Goal: Task Accomplishment & Management: Manage account settings

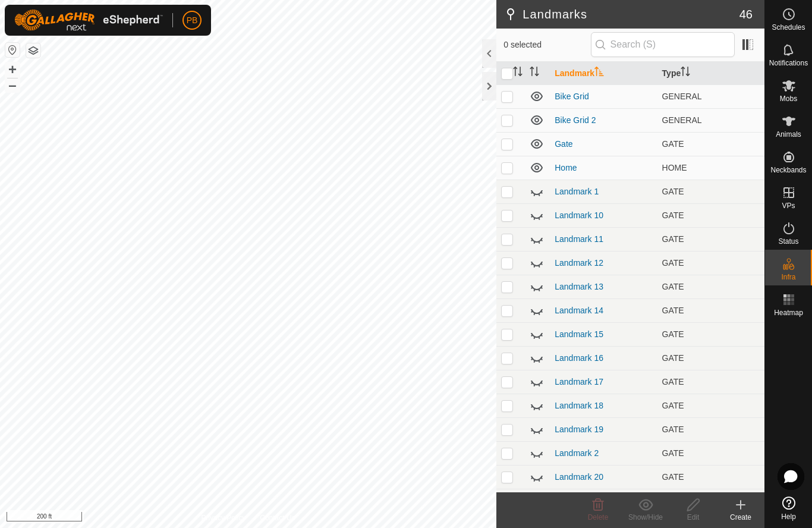
click at [597, 287] on link "Landmark 13" at bounding box center [579, 287] width 49 height 10
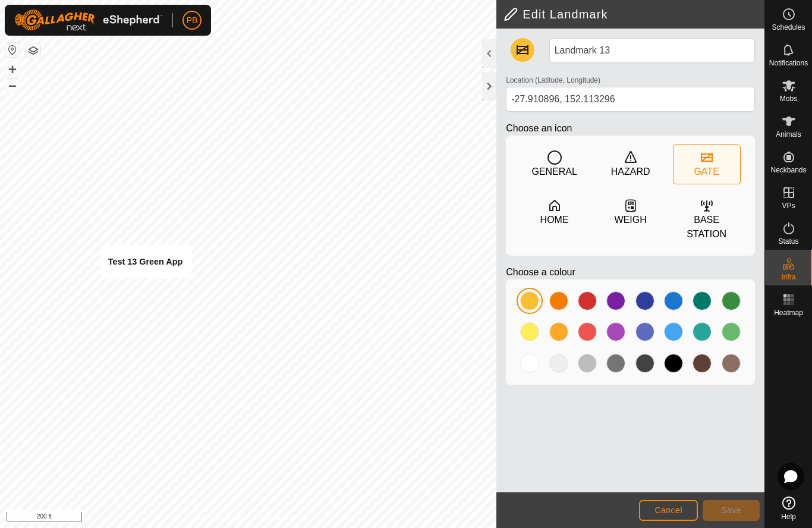
click at [673, 510] on span "Cancel" at bounding box center [669, 510] width 28 height 10
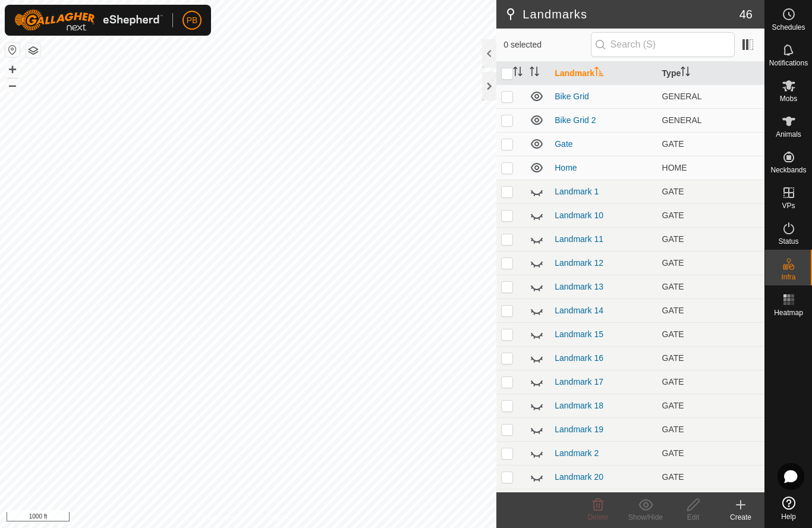
click at [640, 282] on td "Landmark 13" at bounding box center [603, 287] width 107 height 24
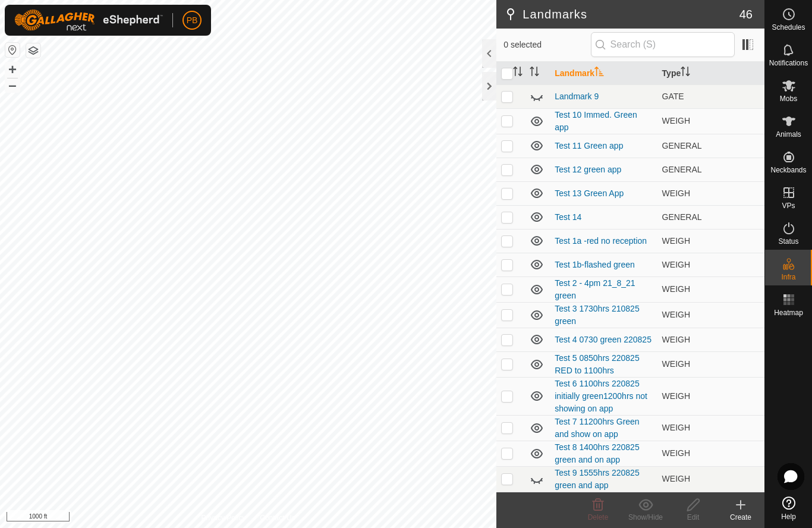
scroll to position [713, 0]
click at [585, 196] on link "Test 13 Green App" at bounding box center [589, 193] width 69 height 10
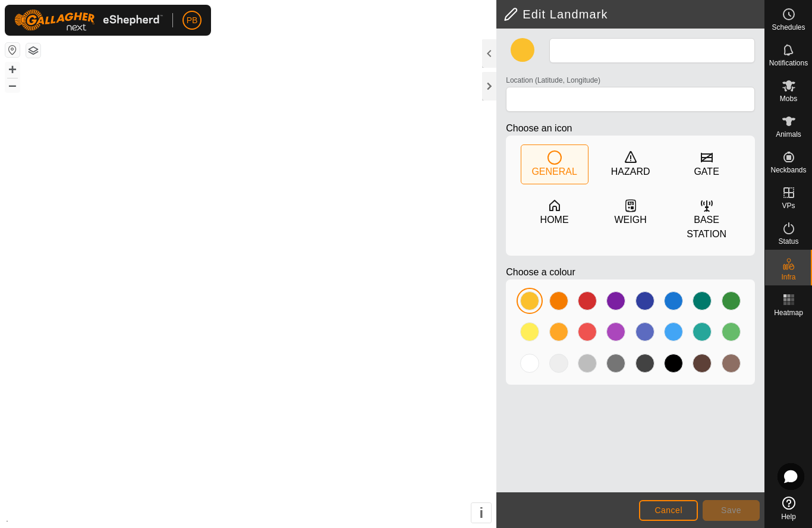
type input "Test 13 Green App"
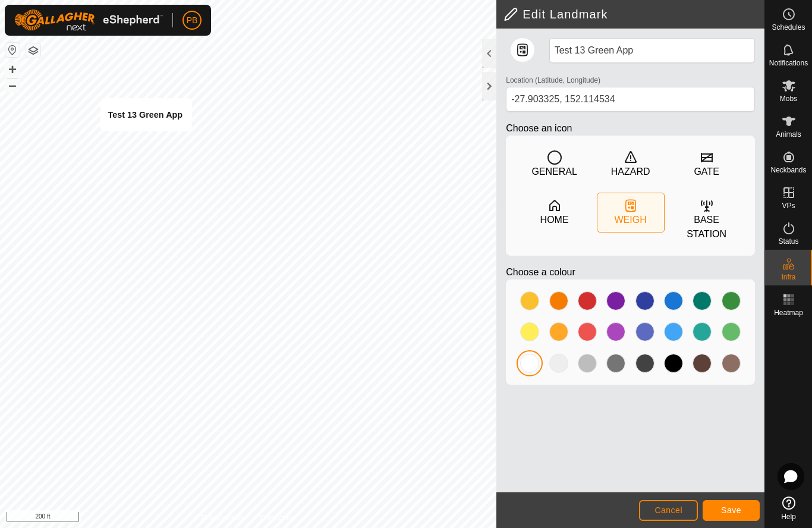
type input "-27.903077, 152.114646"
click at [735, 505] on span "Save" at bounding box center [731, 510] width 20 height 10
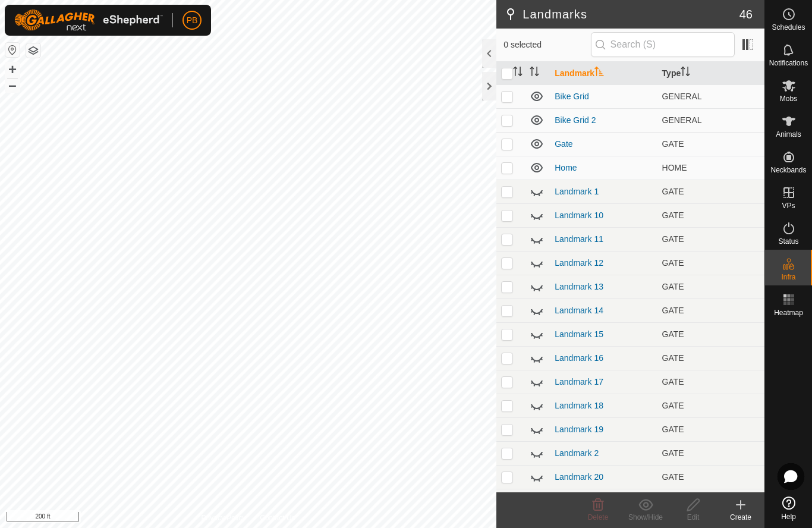
click at [741, 507] on icon at bounding box center [741, 505] width 0 height 8
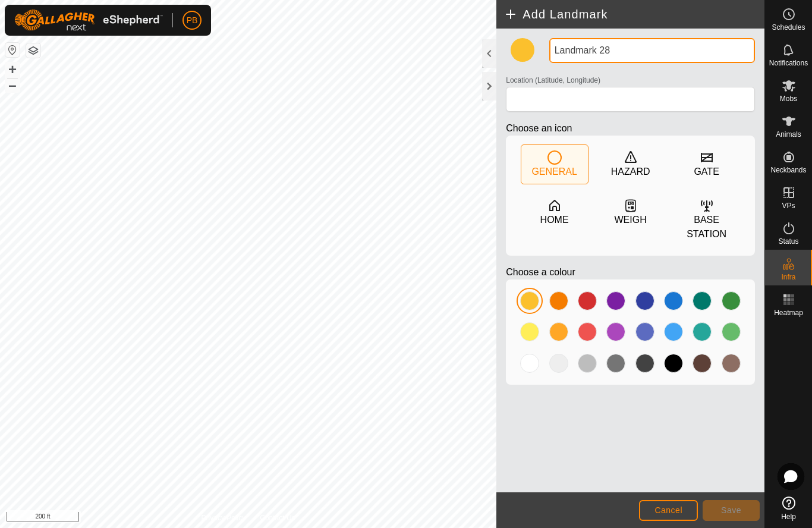
click at [621, 56] on input "Landmark 28" at bounding box center [652, 50] width 206 height 25
type input "L"
type input "Test 14"
type input "-27.902753, 152.114953"
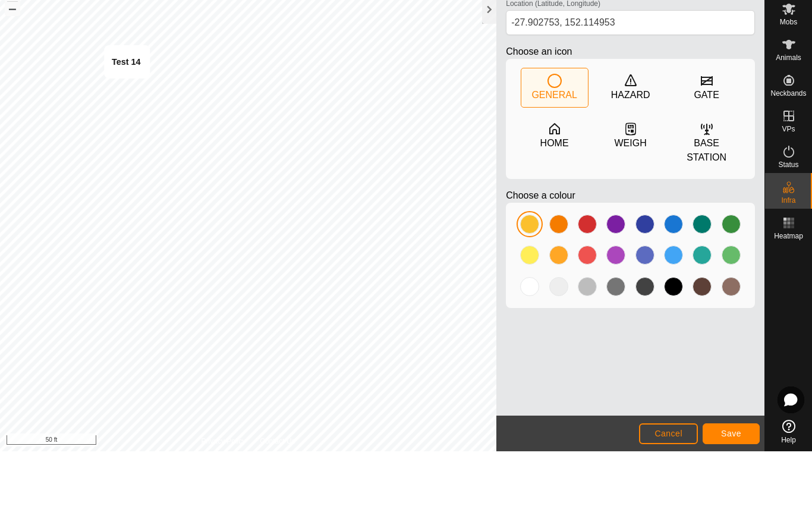
type input "Test 14 Creek Xing"
click at [727, 505] on span "Save" at bounding box center [731, 510] width 20 height 10
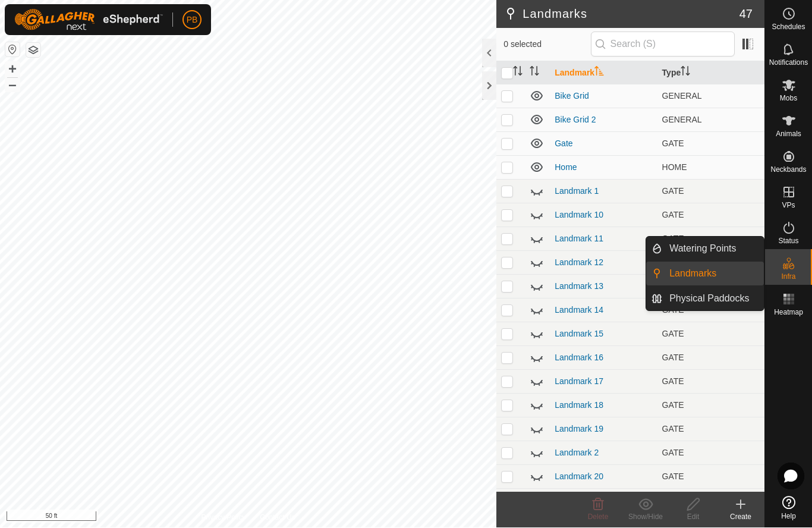
click at [703, 298] on span "Physical Paddocks" at bounding box center [709, 299] width 80 height 14
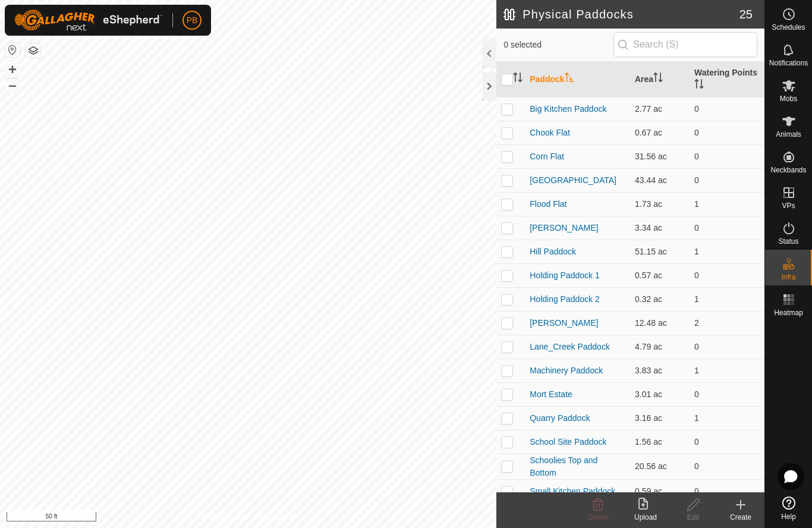
click at [549, 184] on link "[GEOGRAPHIC_DATA]" at bounding box center [573, 180] width 87 height 10
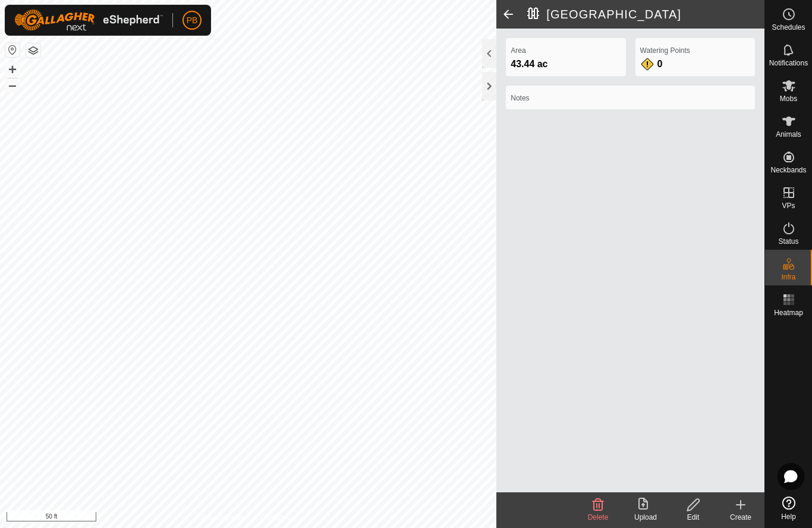
click at [693, 507] on icon at bounding box center [693, 505] width 12 height 12
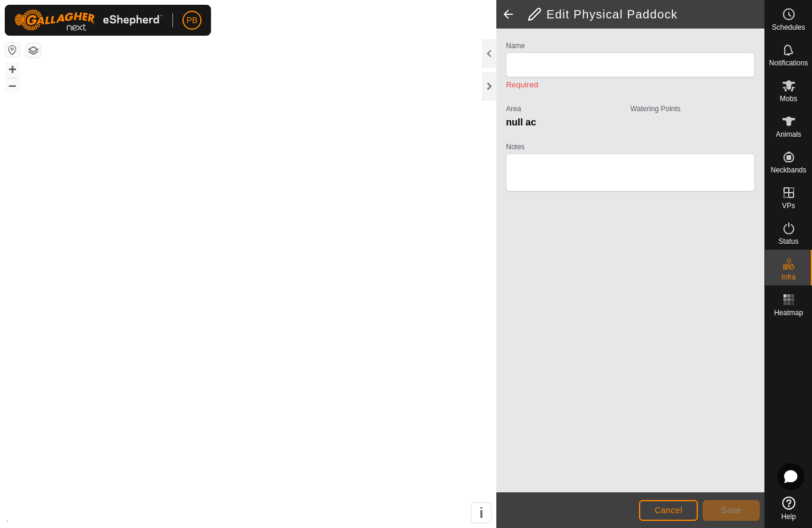
type input "[GEOGRAPHIC_DATA]"
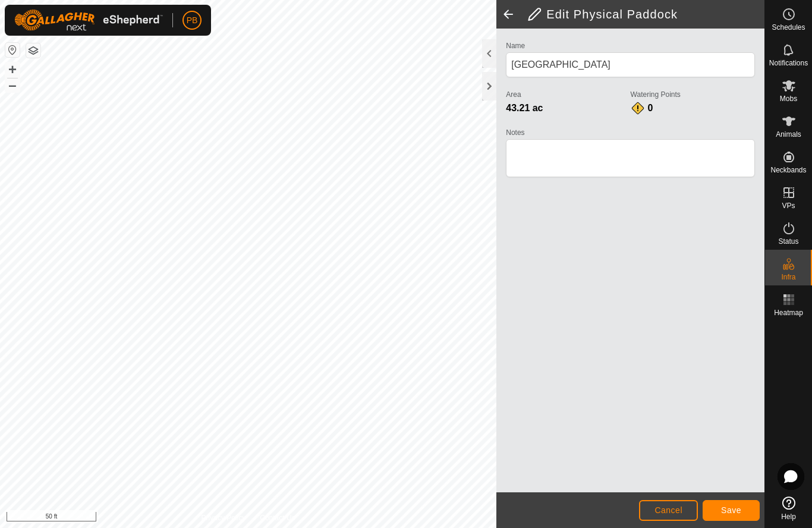
click at [734, 514] on span "Save" at bounding box center [731, 510] width 20 height 10
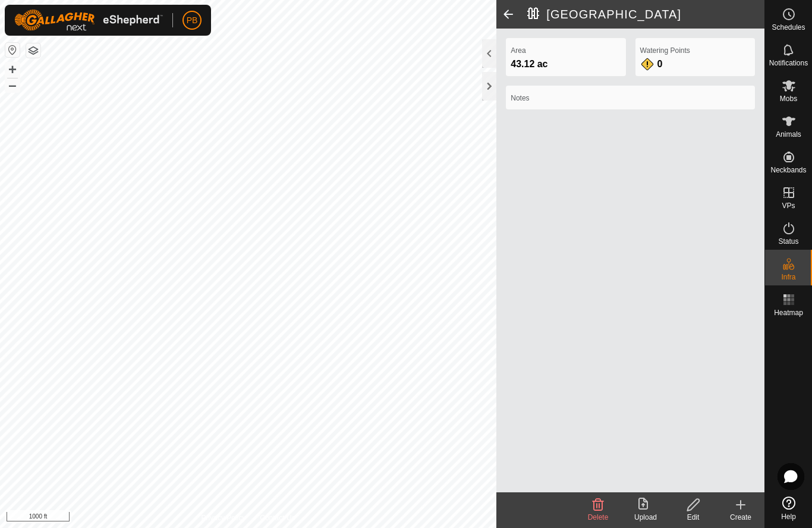
click at [510, 17] on span at bounding box center [508, 14] width 24 height 29
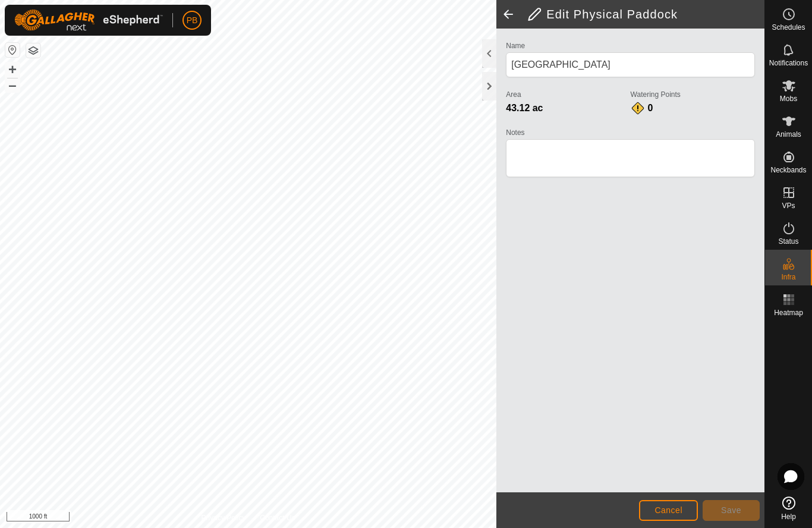
click at [676, 510] on span "Cancel" at bounding box center [669, 510] width 28 height 10
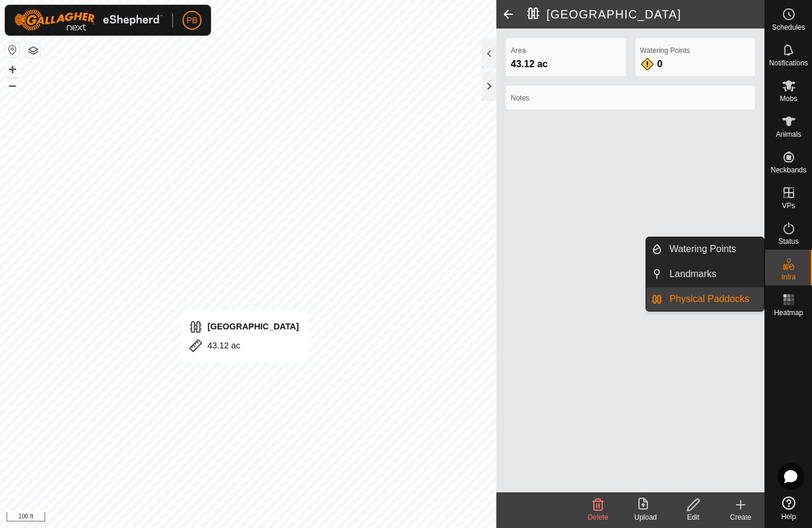
click at [709, 301] on span "Physical Paddocks" at bounding box center [709, 299] width 80 height 14
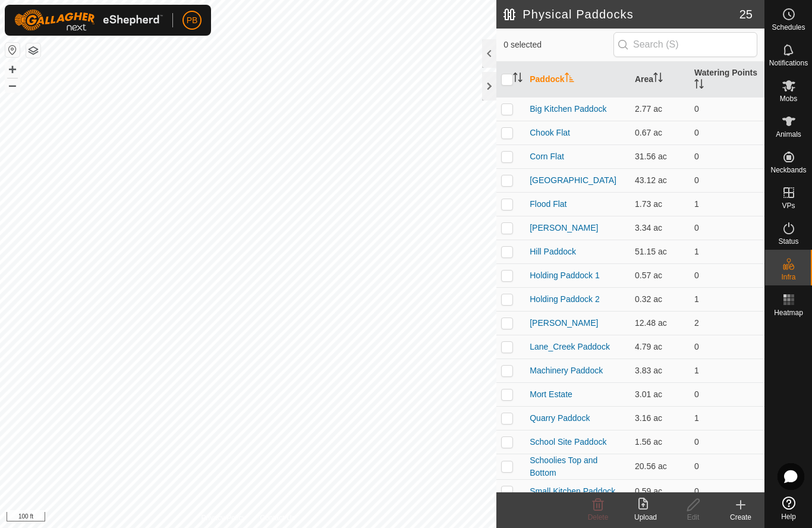
click at [508, 181] on p-checkbox at bounding box center [507, 180] width 12 height 10
click at [508, 182] on p-checkbox at bounding box center [507, 180] width 12 height 10
checkbox input "false"
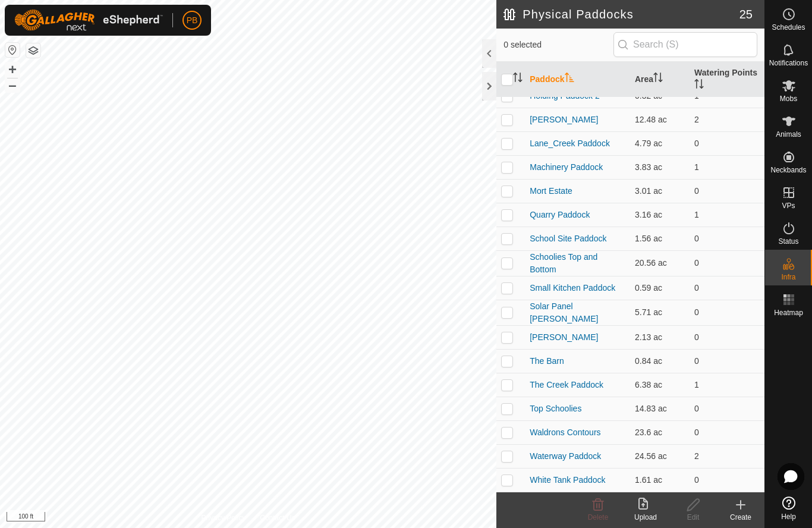
scroll to position [202, 0]
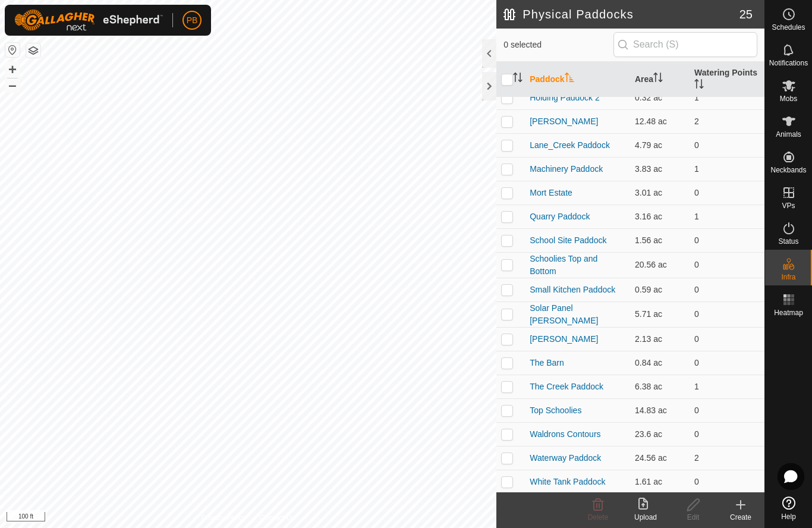
click at [593, 385] on link "The Creek Paddock" at bounding box center [567, 387] width 74 height 10
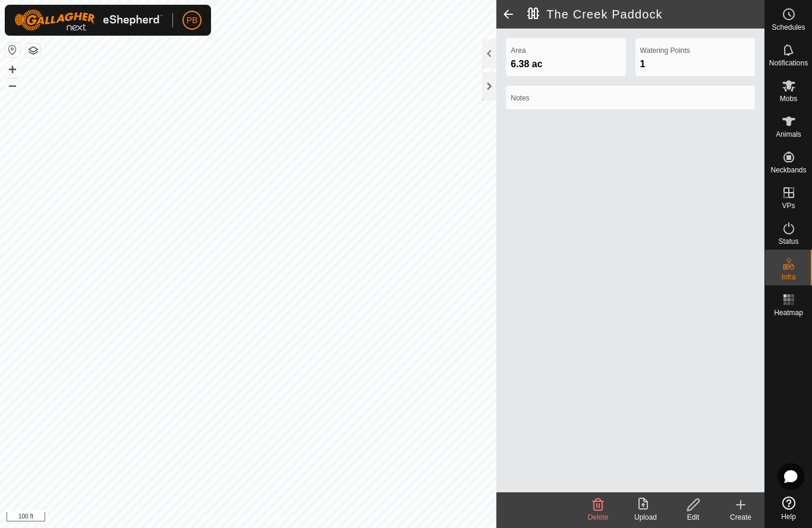
click at [699, 511] on icon at bounding box center [693, 505] width 15 height 14
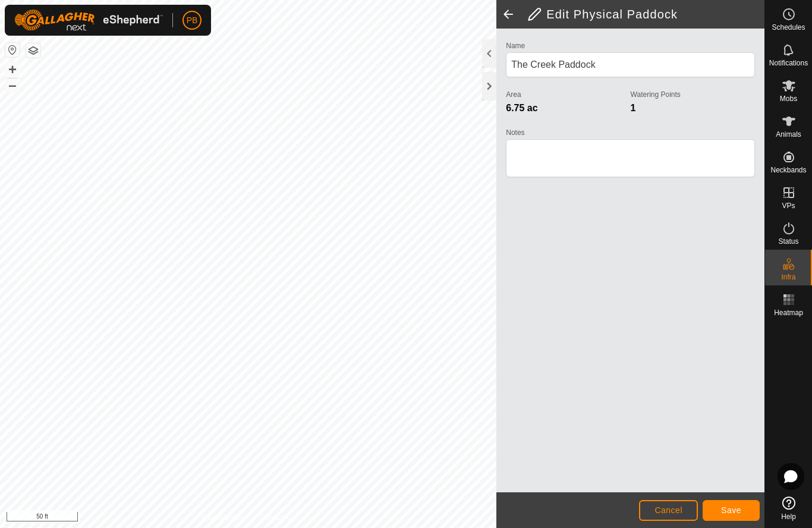
click at [736, 503] on button "Save" at bounding box center [731, 510] width 57 height 21
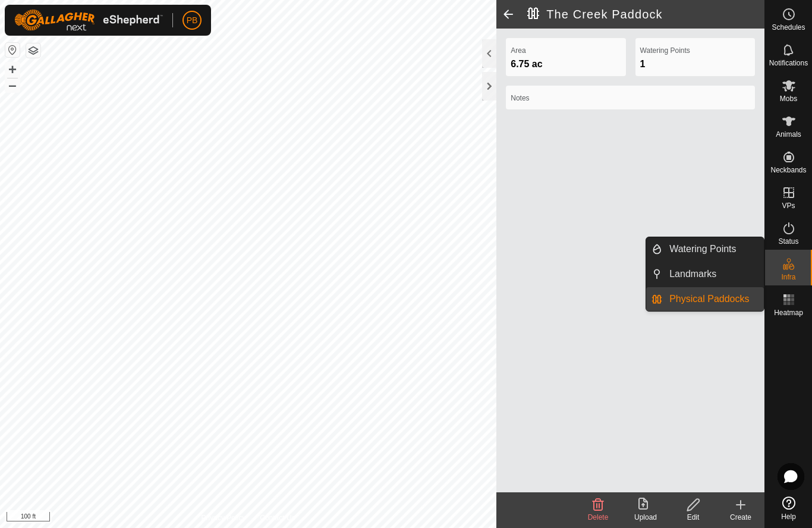
click at [723, 278] on link "Landmarks" at bounding box center [713, 274] width 102 height 24
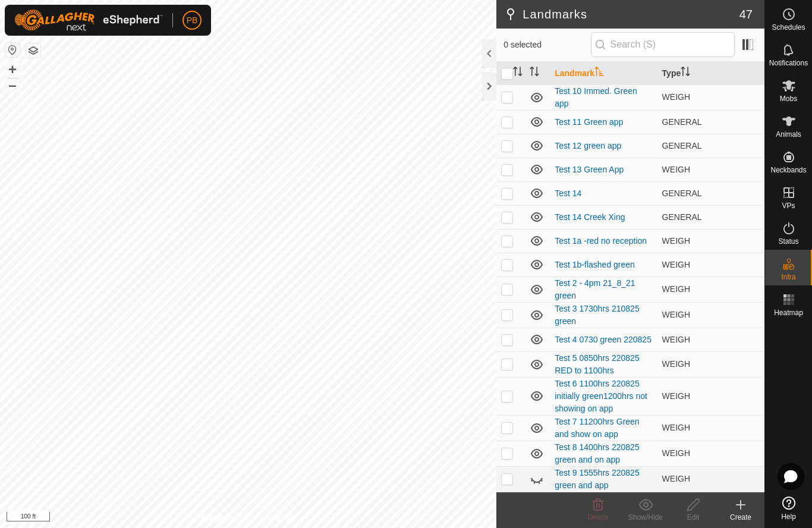
scroll to position [737, 0]
click at [579, 196] on link "Test 14" at bounding box center [568, 193] width 27 height 10
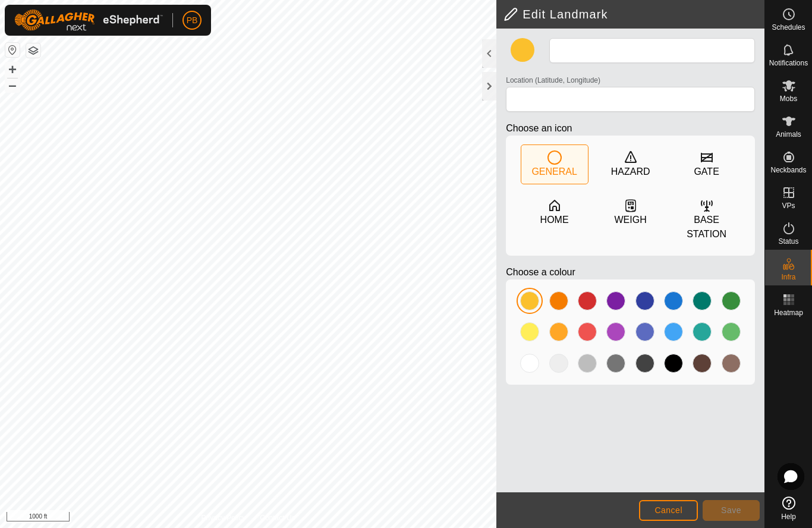
type input "Test 14"
type input "-27.905622, 152.120135"
click at [532, 364] on div at bounding box center [529, 363] width 19 height 19
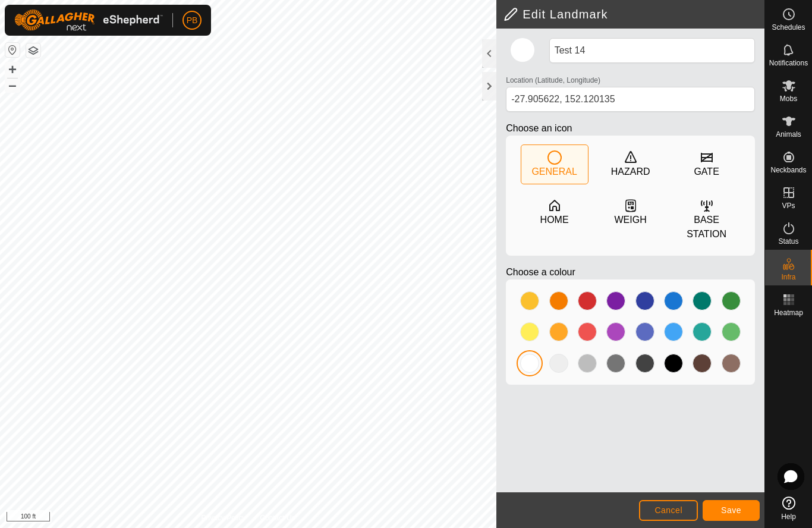
click at [535, 364] on div at bounding box center [529, 363] width 19 height 19
click at [631, 201] on icon at bounding box center [630, 205] width 11 height 12
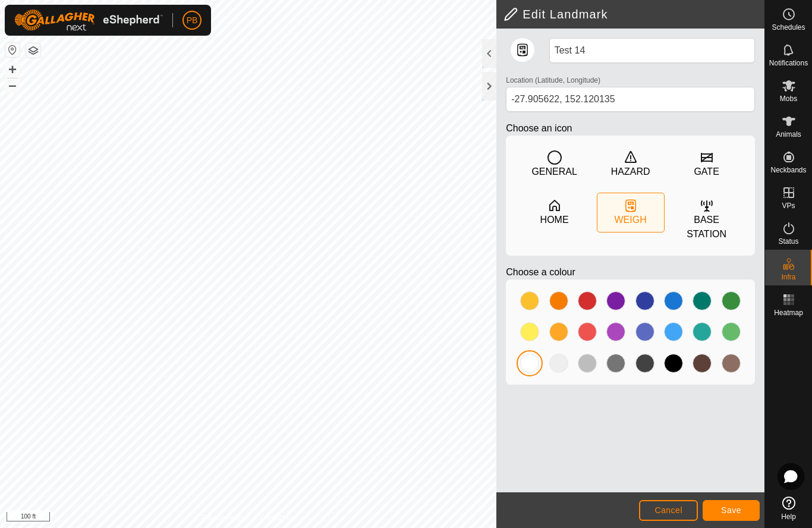
click at [538, 363] on div at bounding box center [529, 363] width 19 height 19
click at [533, 365] on div at bounding box center [529, 363] width 19 height 19
click at [535, 366] on div at bounding box center [529, 363] width 19 height 19
click at [737, 508] on span "Save" at bounding box center [731, 510] width 20 height 10
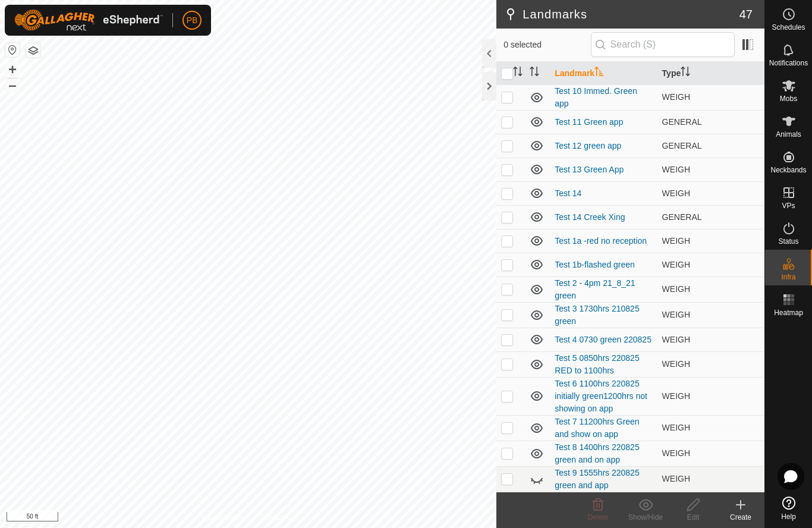
scroll to position [737, 0]
click at [606, 221] on link "Test 14 Creek Xing" at bounding box center [590, 217] width 70 height 10
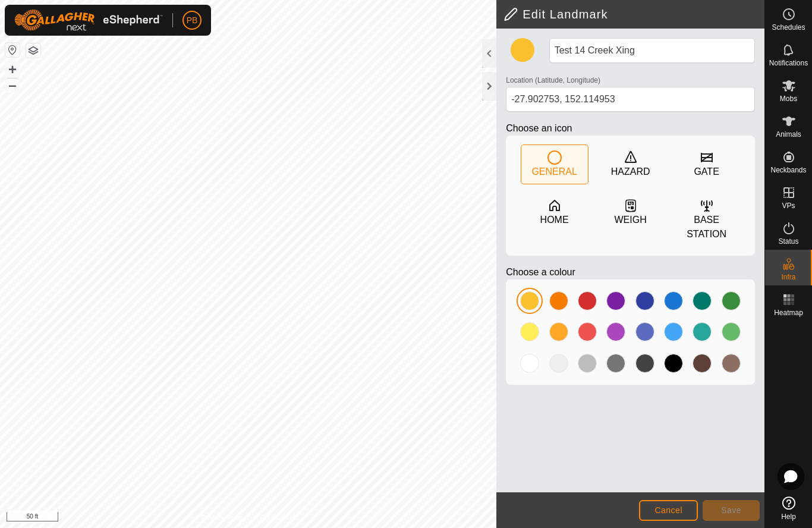
click at [533, 367] on div at bounding box center [529, 363] width 19 height 19
click at [533, 366] on div at bounding box center [529, 363] width 19 height 19
click at [740, 509] on span "Save" at bounding box center [731, 510] width 20 height 10
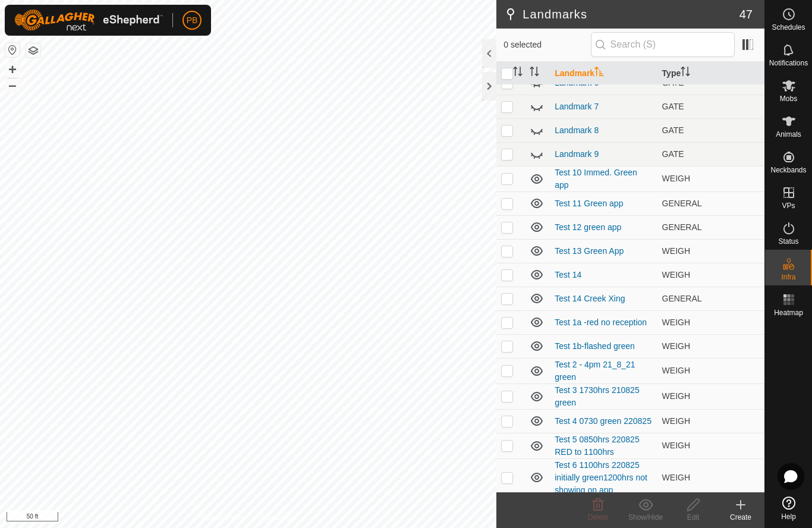
scroll to position [656, 0]
click at [580, 273] on link "Test 14" at bounding box center [568, 275] width 27 height 10
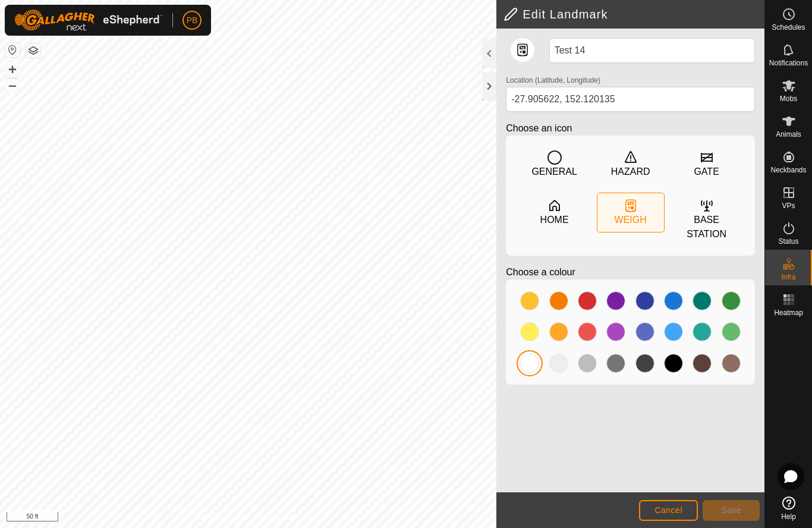
click at [671, 301] on div at bounding box center [673, 300] width 19 height 19
click at [732, 513] on span "Save" at bounding box center [731, 510] width 20 height 10
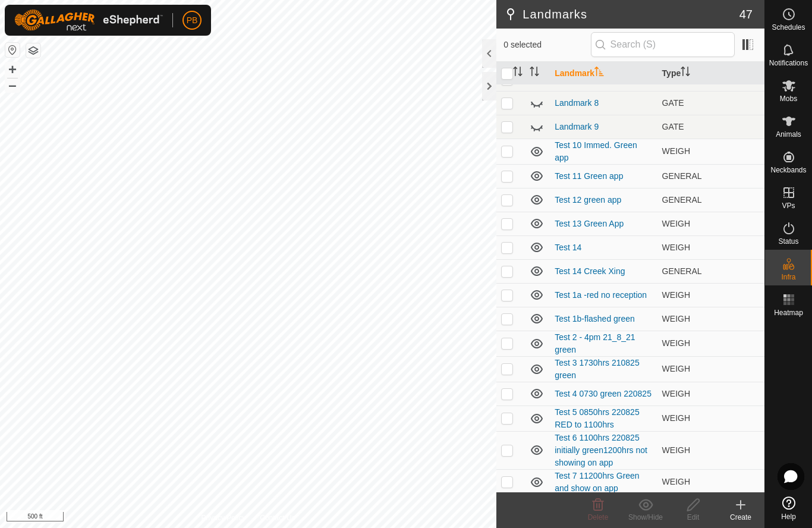
scroll to position [680, 0]
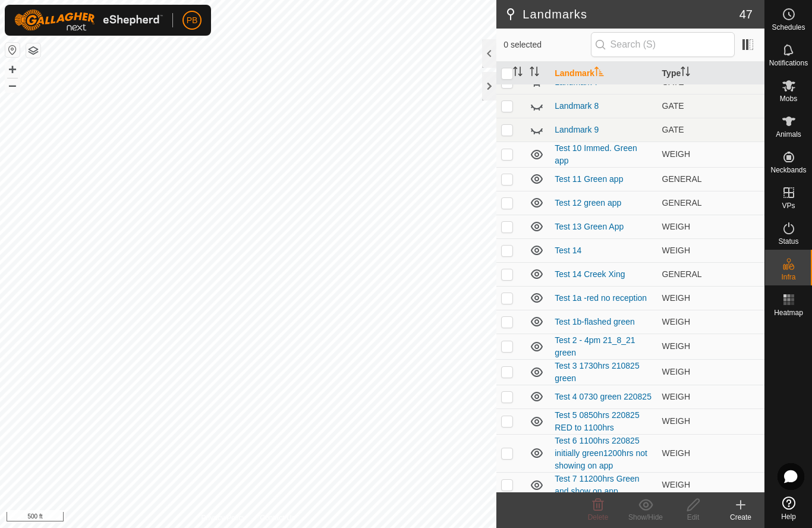
click at [593, 274] on link "Test 14 Creek Xing" at bounding box center [590, 274] width 70 height 10
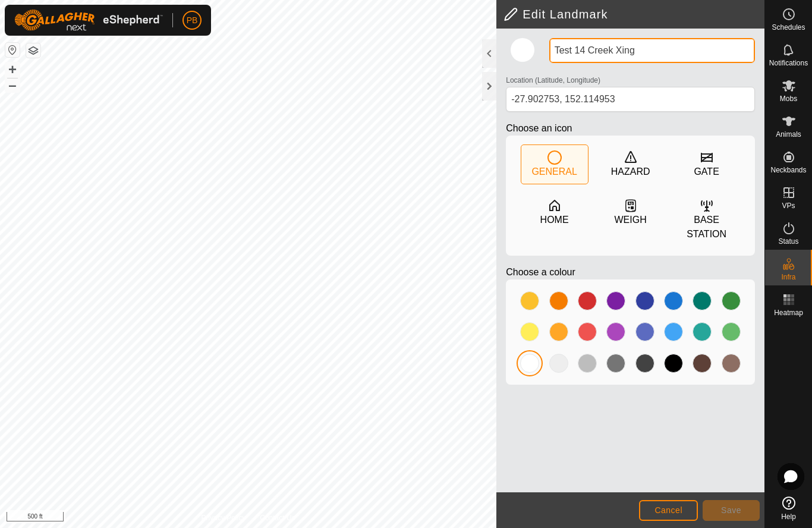
click at [587, 52] on input "Test 14 Creek Xing" at bounding box center [652, 50] width 206 height 25
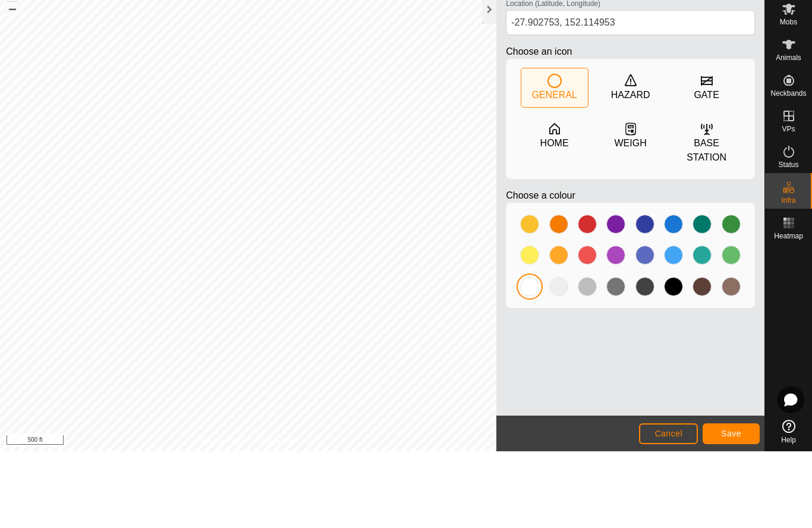
type input "Test 15 Creek Xing"
click at [731, 505] on span "Save" at bounding box center [731, 510] width 20 height 10
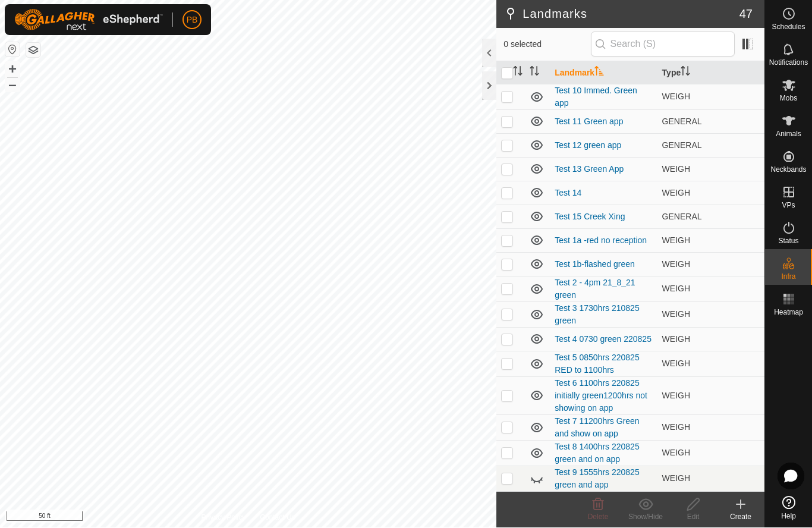
scroll to position [737, 0]
click at [593, 172] on link "Test 13 Green App" at bounding box center [589, 170] width 69 height 10
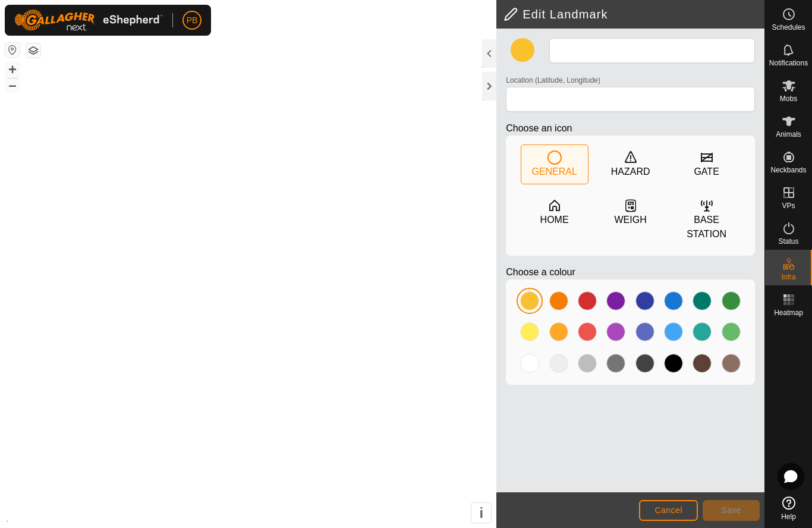
type input "Test 13 Green App"
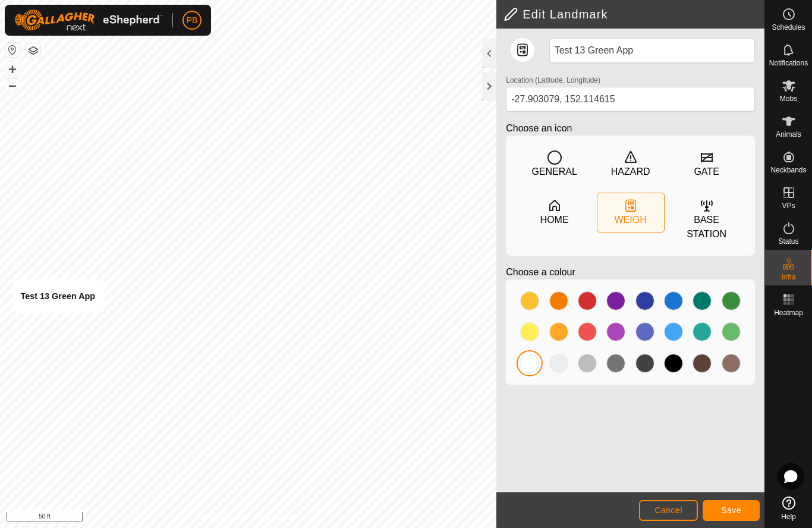
type input "-27.903097, 152.114604"
click at [732, 510] on span "Save" at bounding box center [731, 510] width 20 height 10
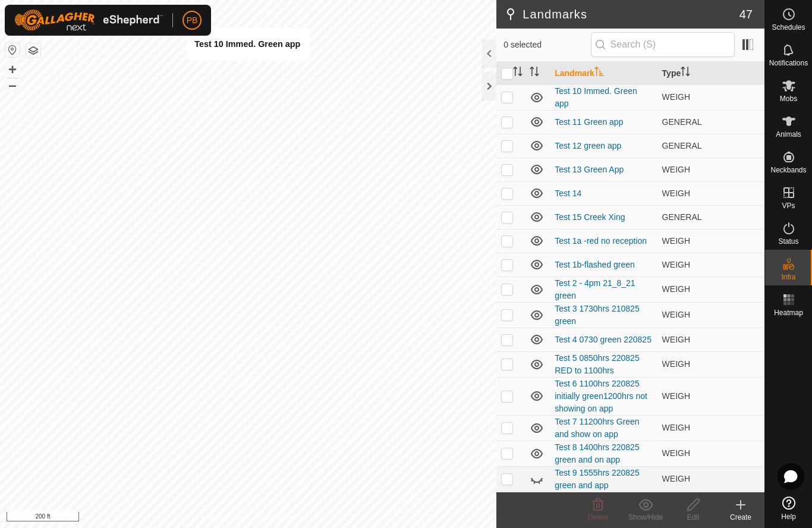
scroll to position [737, 0]
click at [585, 477] on link "Test 9 1555hrs 220825 green and app" at bounding box center [597, 479] width 84 height 22
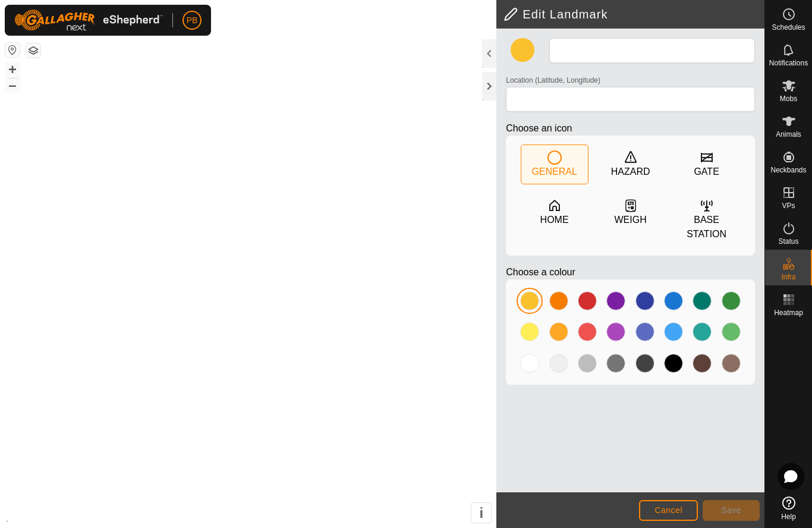
type input "Test 9 1555hrs 220825 green and app"
type input "-27.915048, 152.104608"
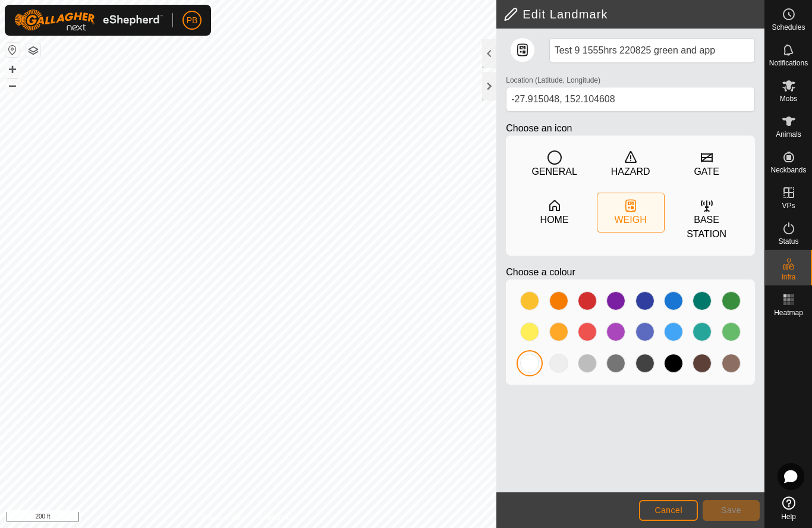
click at [562, 11] on h2 "Edit Landmark" at bounding box center [634, 14] width 261 height 14
click at [557, 12] on h2 "Edit Landmark" at bounding box center [634, 14] width 261 height 14
click at [534, 368] on div at bounding box center [529, 363] width 19 height 19
click at [735, 511] on span "Save" at bounding box center [731, 510] width 20 height 10
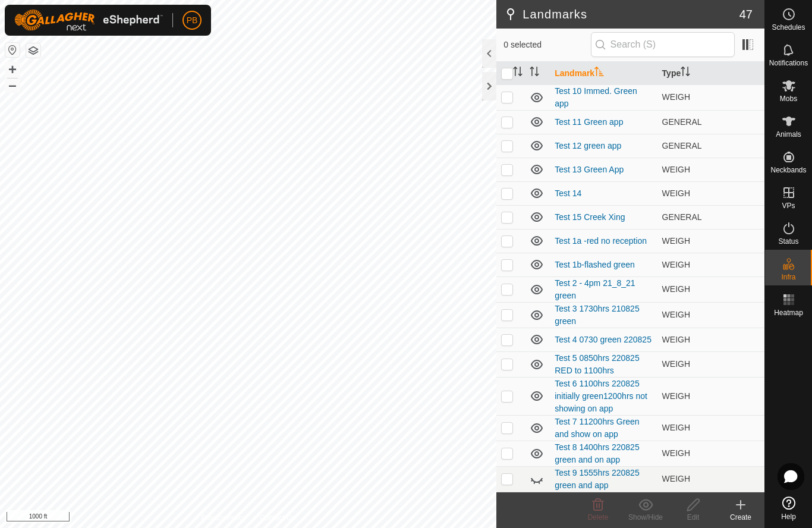
scroll to position [737, 0]
click at [588, 477] on link "Test 9 1555hrs 220825 green and app" at bounding box center [597, 479] width 84 height 22
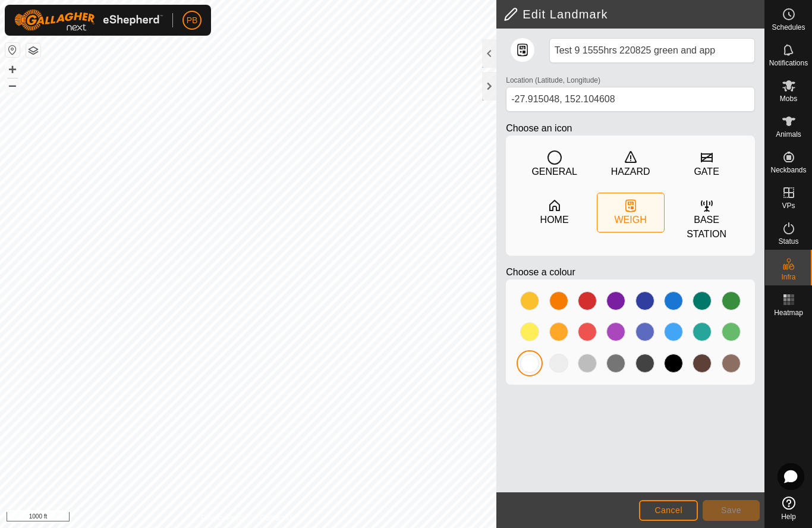
click at [675, 512] on span "Cancel" at bounding box center [669, 510] width 28 height 10
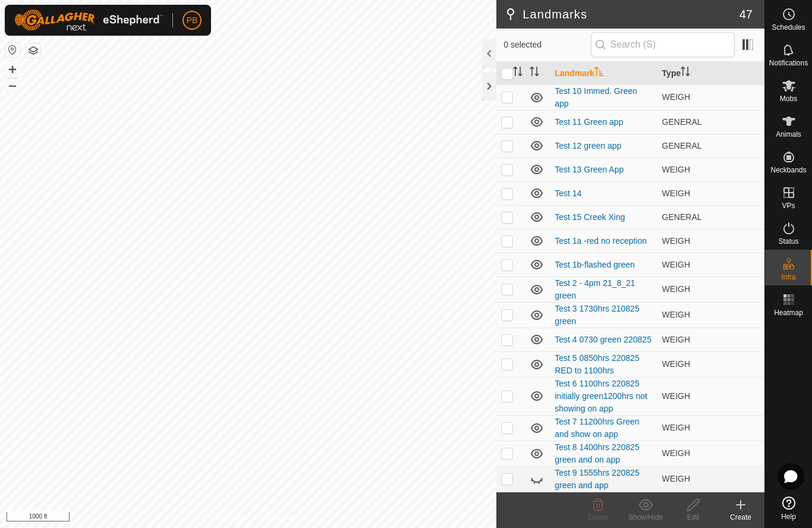
scroll to position [737, 0]
click at [537, 483] on icon at bounding box center [537, 480] width 12 height 5
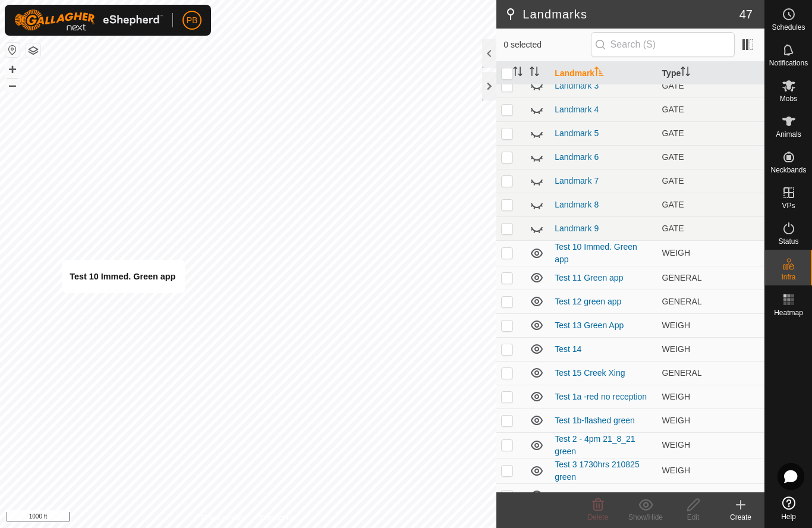
scroll to position [581, 0]
click at [571, 251] on link "Test 10 Immed. Green app" at bounding box center [596, 254] width 83 height 22
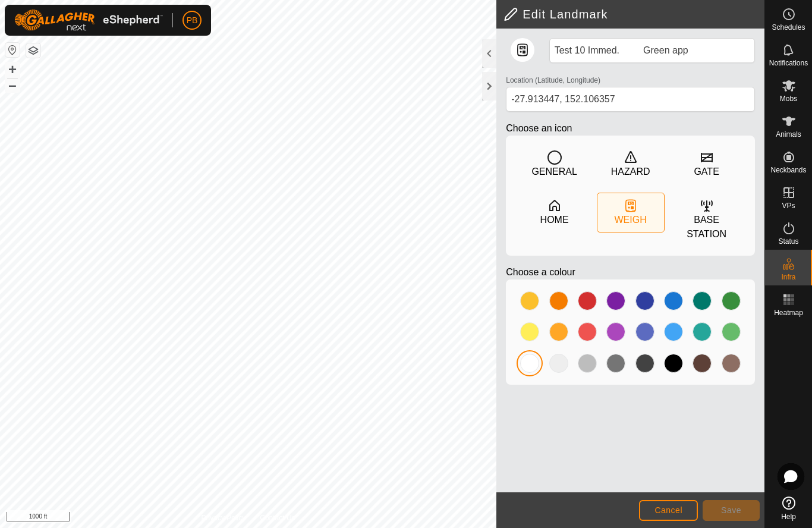
click at [533, 367] on div at bounding box center [529, 363] width 19 height 19
click at [729, 507] on span "Save" at bounding box center [731, 510] width 20 height 10
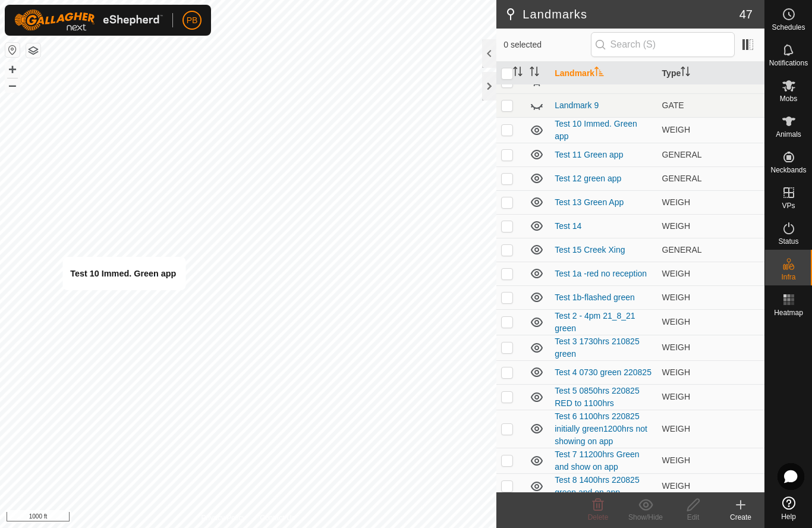
scroll to position [705, 0]
click at [681, 131] on span "WEIGH" at bounding box center [676, 129] width 28 height 10
click at [507, 136] on td at bounding box center [510, 130] width 29 height 26
checkbox input "true"
click at [698, 508] on icon at bounding box center [693, 505] width 15 height 14
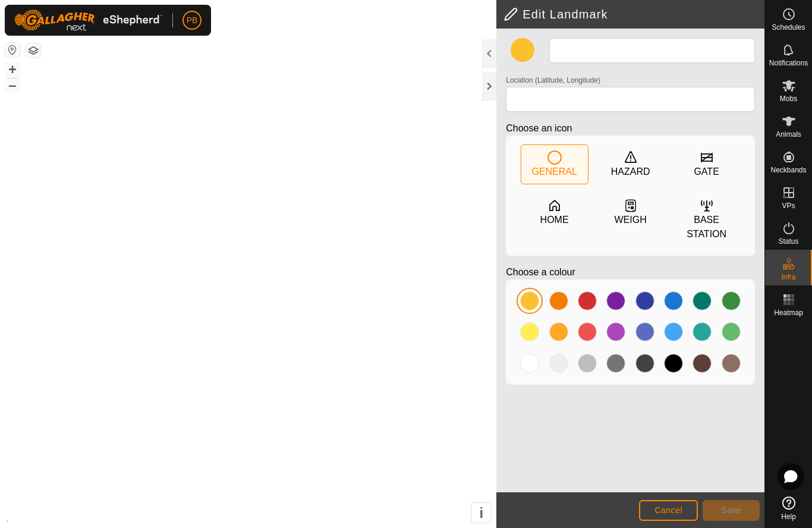
type input "Test 10 Immed. Green app"
type input "-27.913447, 152.106357"
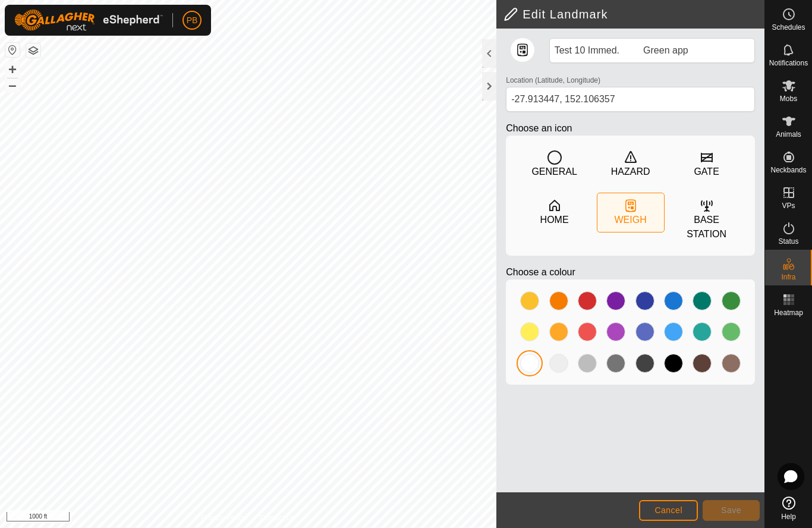
click at [529, 363] on div at bounding box center [529, 363] width 19 height 19
click at [531, 369] on div at bounding box center [529, 363] width 19 height 19
click at [531, 368] on div at bounding box center [529, 363] width 19 height 19
click at [529, 370] on div at bounding box center [529, 363] width 19 height 19
click at [528, 370] on div at bounding box center [529, 363] width 19 height 19
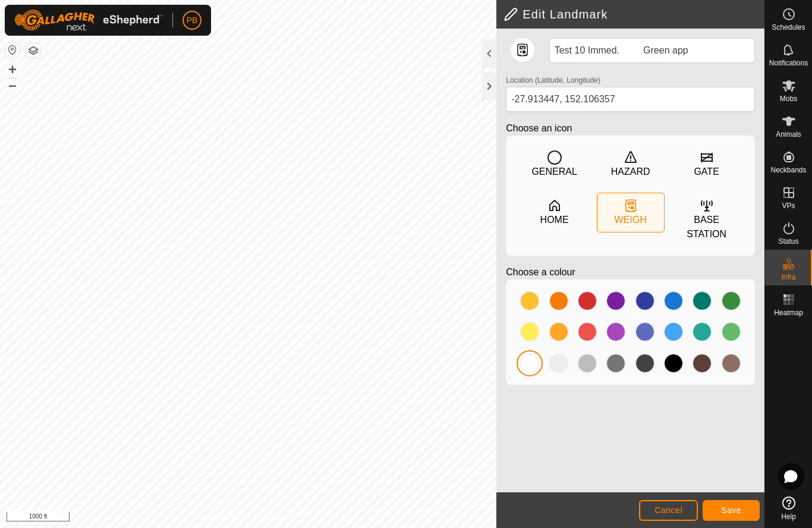
click at [531, 370] on div at bounding box center [529, 363] width 19 height 19
click at [534, 366] on div at bounding box center [529, 363] width 19 height 19
click at [590, 430] on div "Test 10 Immed. Green app Location (Latitude, Longitude) [GEOGRAPHIC_DATA] Choos…" at bounding box center [630, 261] width 268 height 464
click at [536, 366] on div at bounding box center [529, 363] width 19 height 19
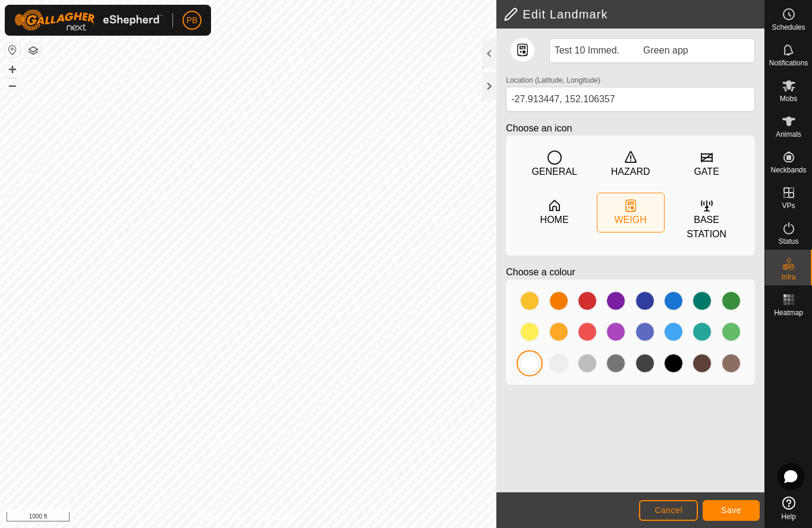
click at [727, 510] on span "Save" at bounding box center [731, 510] width 20 height 10
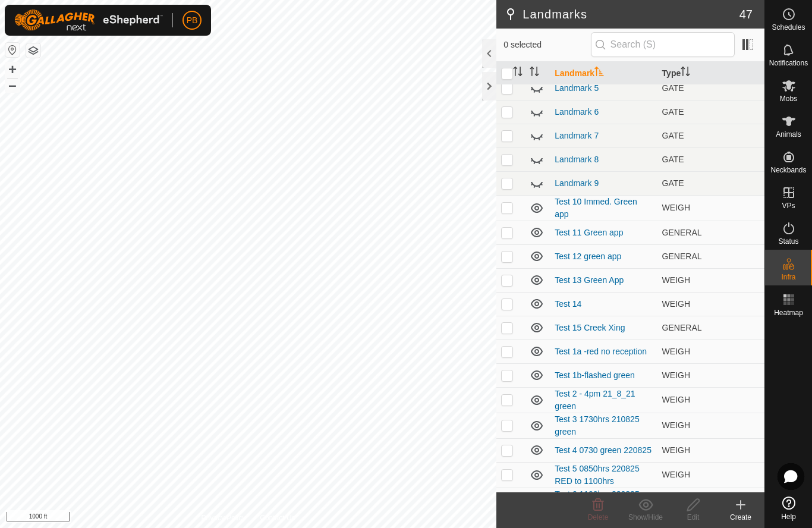
scroll to position [627, 0]
click at [568, 207] on link "Test 10 Immed. Green app" at bounding box center [596, 207] width 83 height 22
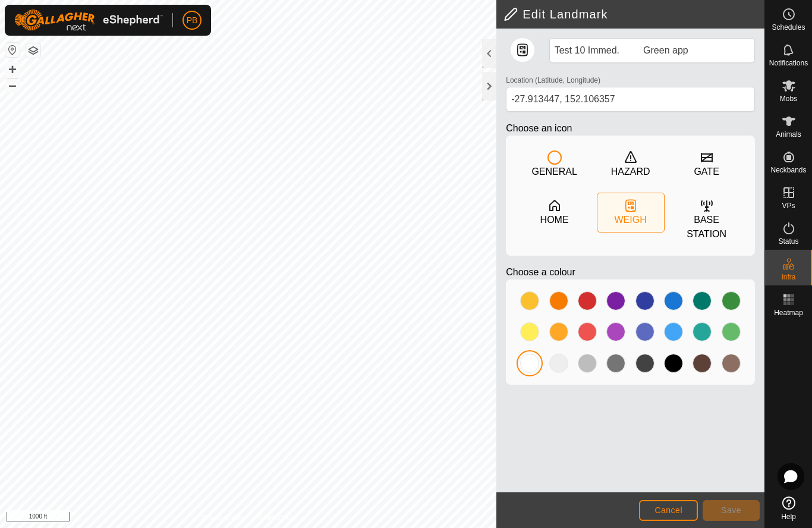
click at [564, 177] on div "GENERAL" at bounding box center [554, 172] width 45 height 14
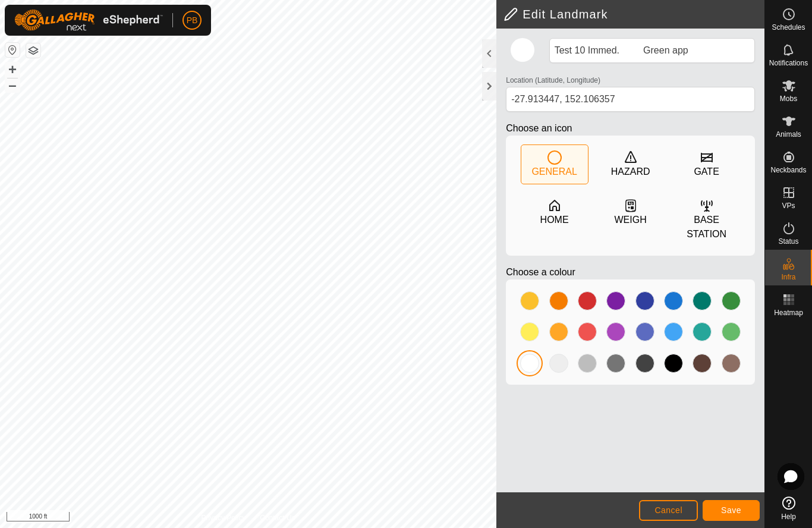
click at [540, 329] on div at bounding box center [530, 332] width 24 height 24
click at [539, 370] on div at bounding box center [530, 363] width 24 height 24
click at [731, 512] on span "Save" at bounding box center [731, 510] width 20 height 10
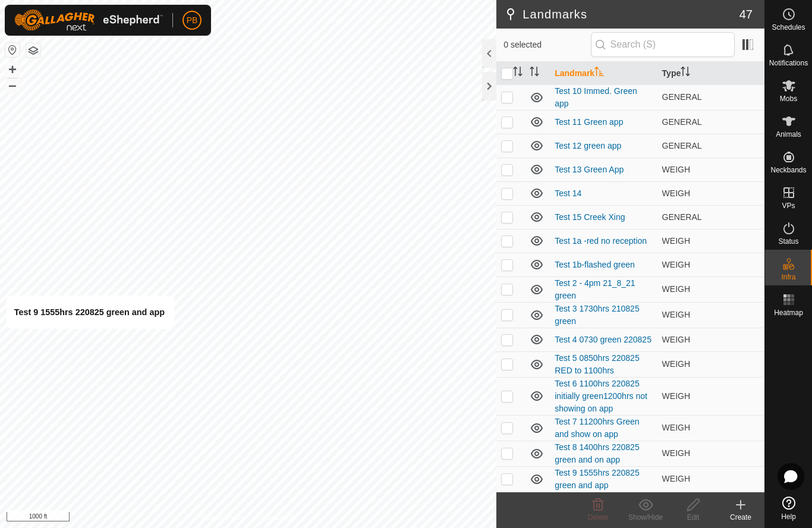
scroll to position [737, 0]
click at [578, 476] on link "Test 9 1555hrs 220825 green and app" at bounding box center [597, 479] width 84 height 22
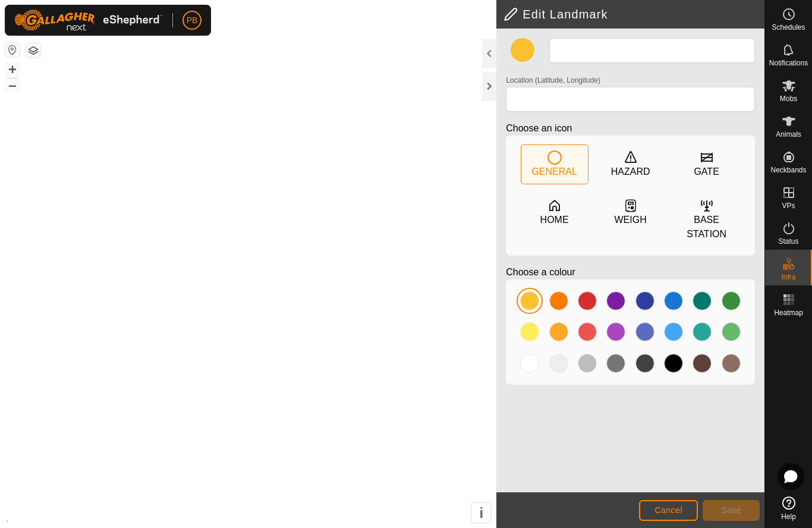
type input "Test 9 1555hrs 220825 green and app"
type input "-27.915048, 152.104608"
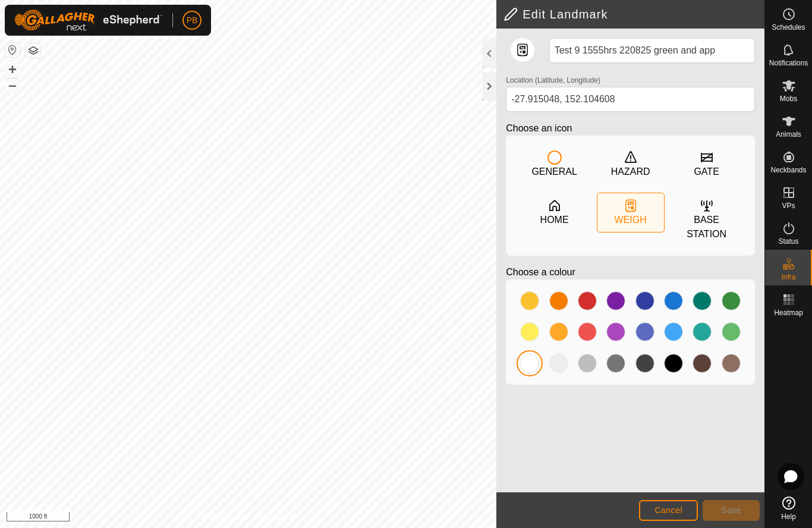
click at [555, 163] on icon at bounding box center [555, 157] width 14 height 14
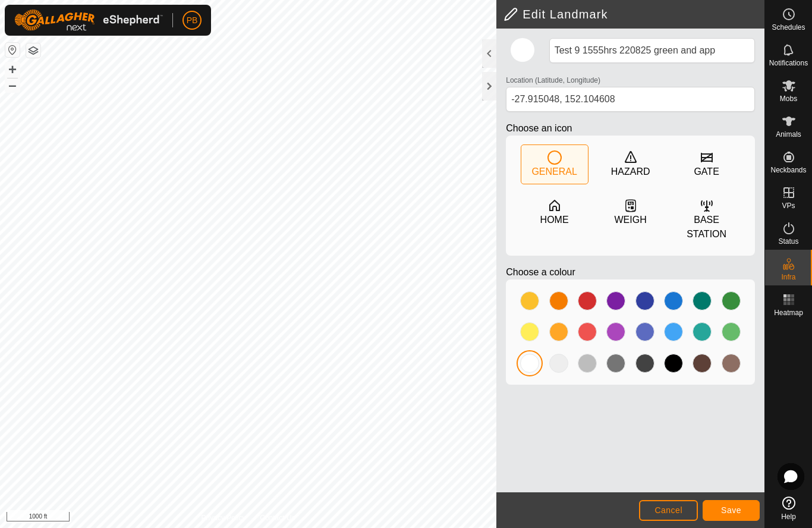
click at [533, 364] on div at bounding box center [529, 363] width 19 height 19
click at [728, 508] on span "Save" at bounding box center [731, 510] width 20 height 10
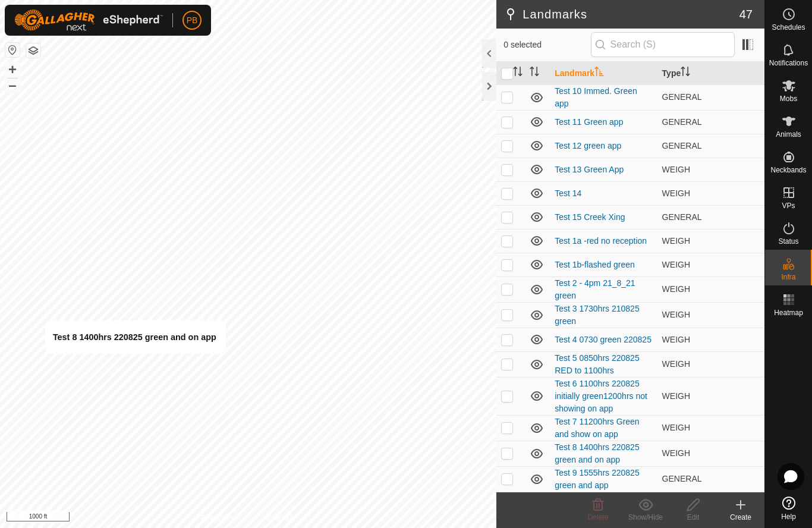
scroll to position [737, 0]
click at [591, 449] on link "Test 8 1400hrs 220825 green and on app" at bounding box center [597, 453] width 84 height 22
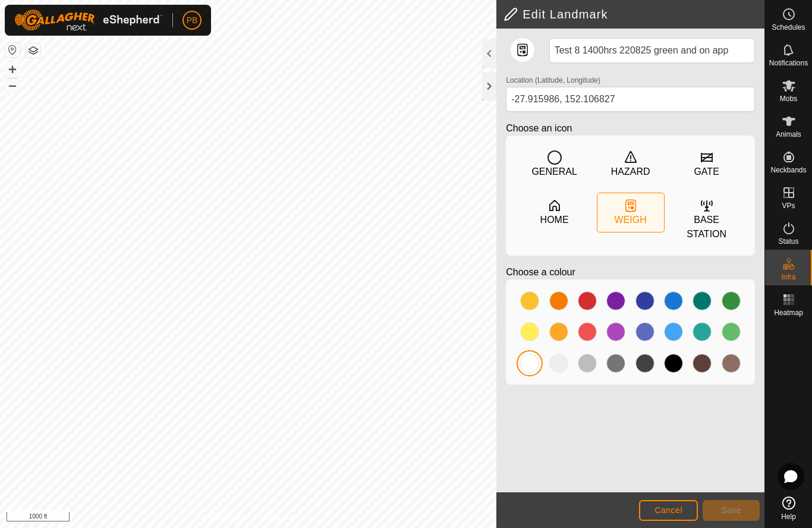
click at [552, 155] on icon at bounding box center [555, 157] width 14 height 14
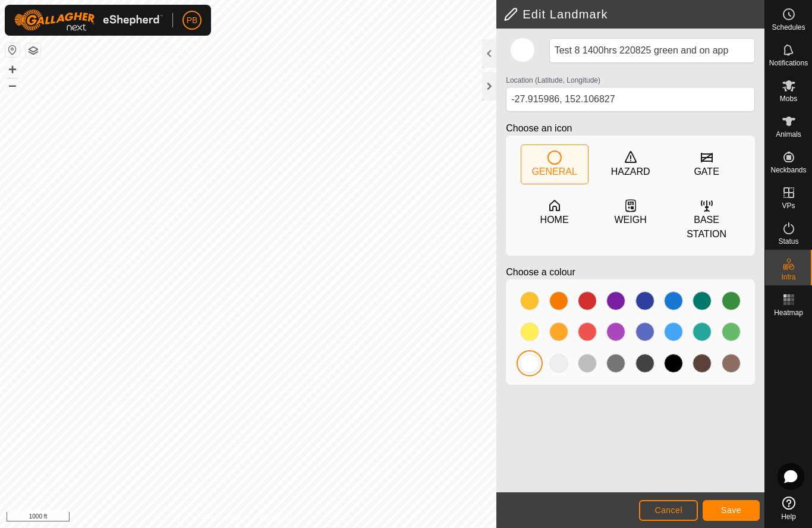
click at [530, 369] on div at bounding box center [529, 363] width 19 height 19
click at [733, 510] on span "Save" at bounding box center [731, 510] width 20 height 10
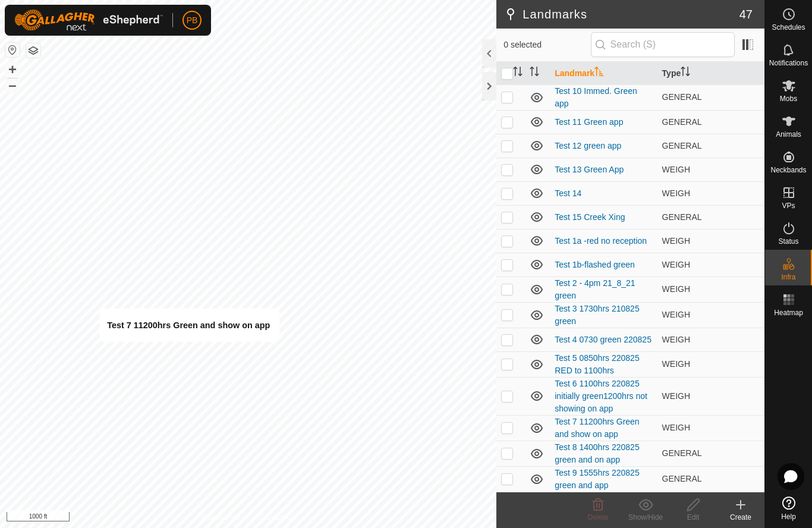
scroll to position [737, 0]
click at [593, 425] on link "Test 7 11200hrs Green and show on app" at bounding box center [597, 428] width 84 height 22
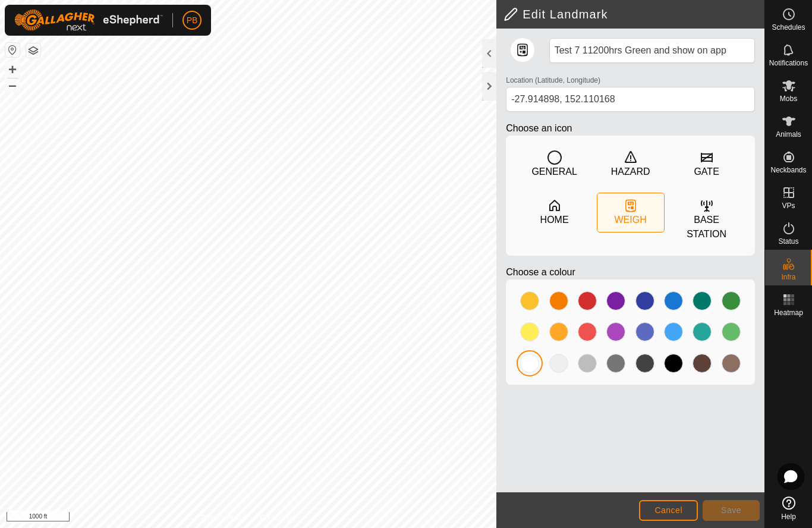
click at [554, 161] on icon at bounding box center [555, 157] width 14 height 14
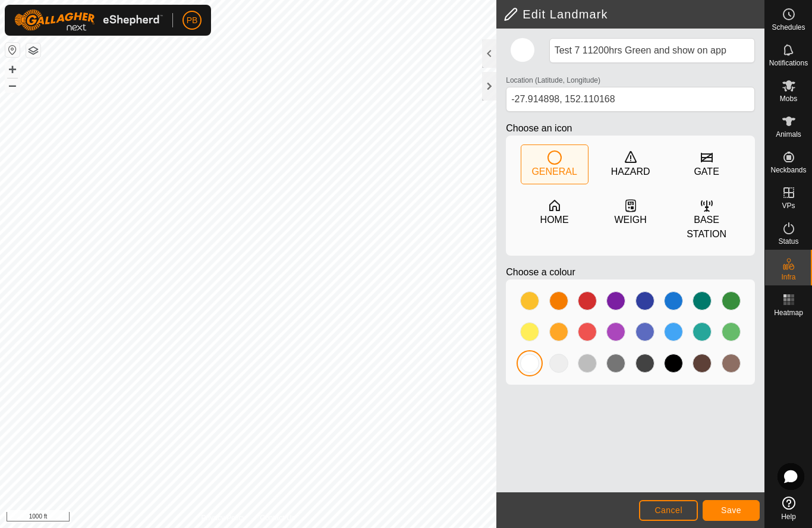
click at [727, 506] on span "Save" at bounding box center [731, 510] width 20 height 10
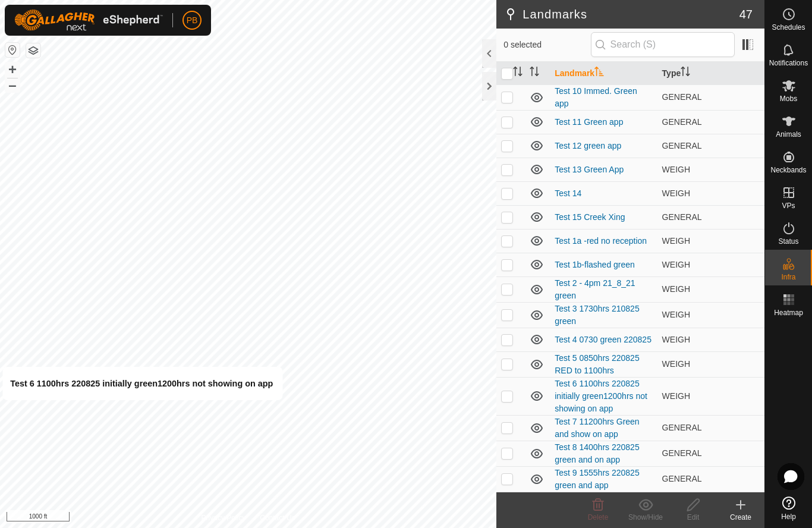
scroll to position [737, 0]
click at [613, 403] on link "Test 6 1100hrs 220825 initially green1200hrs not showing on app" at bounding box center [601, 396] width 93 height 34
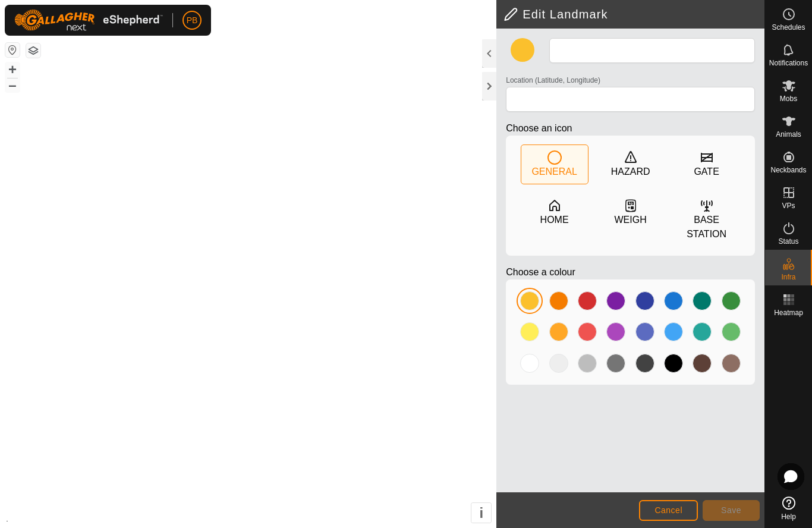
type input "Test 6 1100hrs 220825 initially green1200hrs not showing on app"
type input "-27.917566, 152.107530"
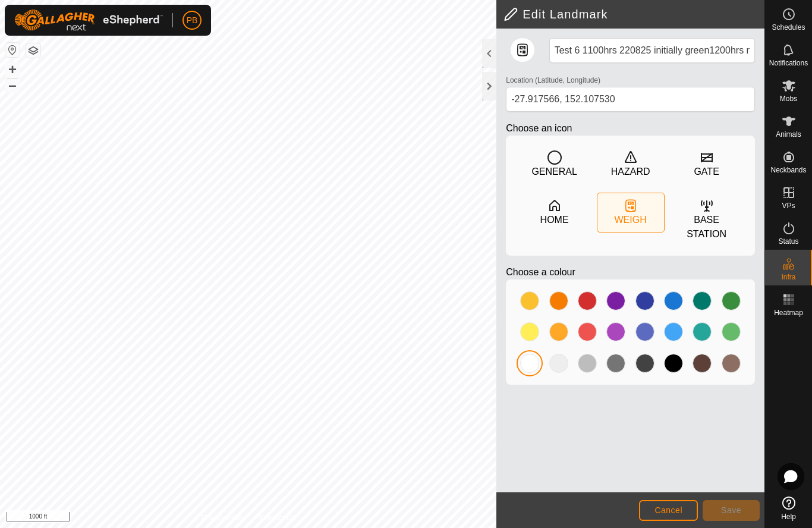
click at [558, 168] on div "GENERAL" at bounding box center [554, 172] width 45 height 14
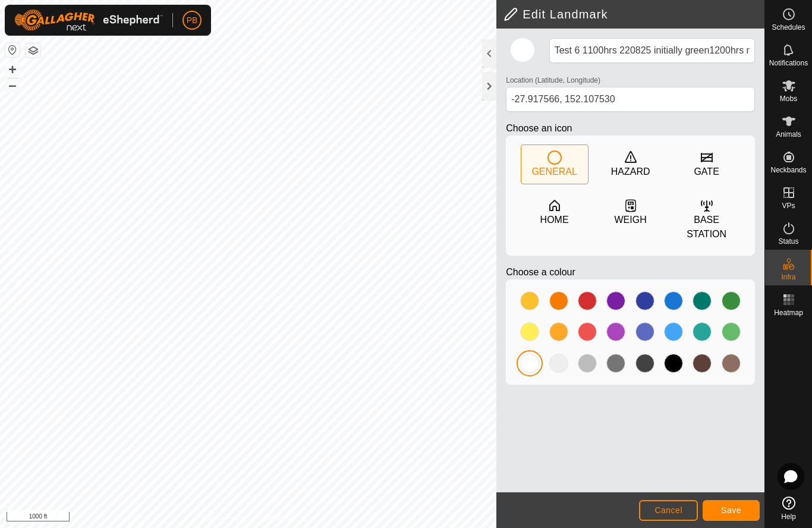
click at [531, 369] on div at bounding box center [529, 363] width 19 height 19
click at [731, 515] on span "Save" at bounding box center [731, 510] width 20 height 10
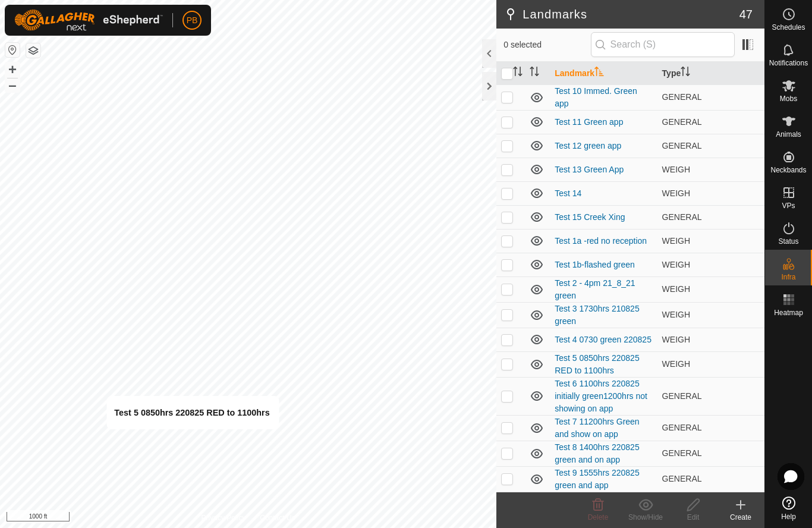
scroll to position [737, 0]
click at [502, 371] on td at bounding box center [510, 364] width 29 height 26
checkbox input "true"
click at [695, 512] on div "Edit" at bounding box center [693, 517] width 48 height 11
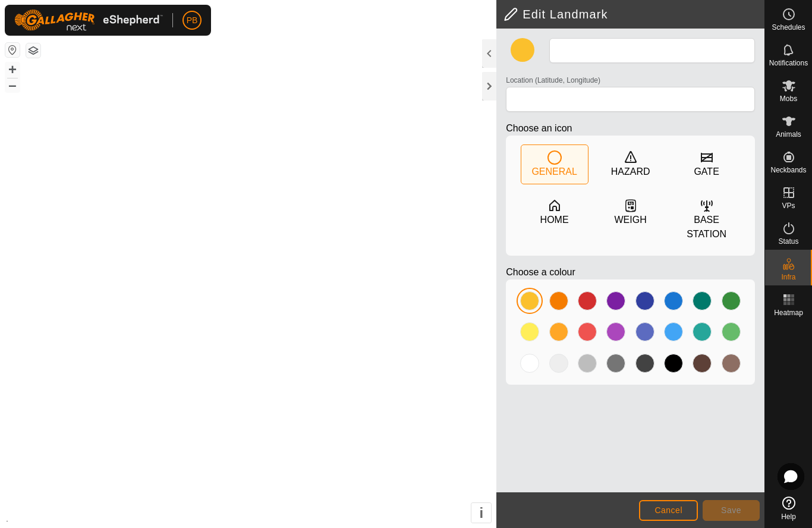
type input "Test 5 0850hrs 220825 RED to 1100hrs"
type input "-27.919340, 152.109826"
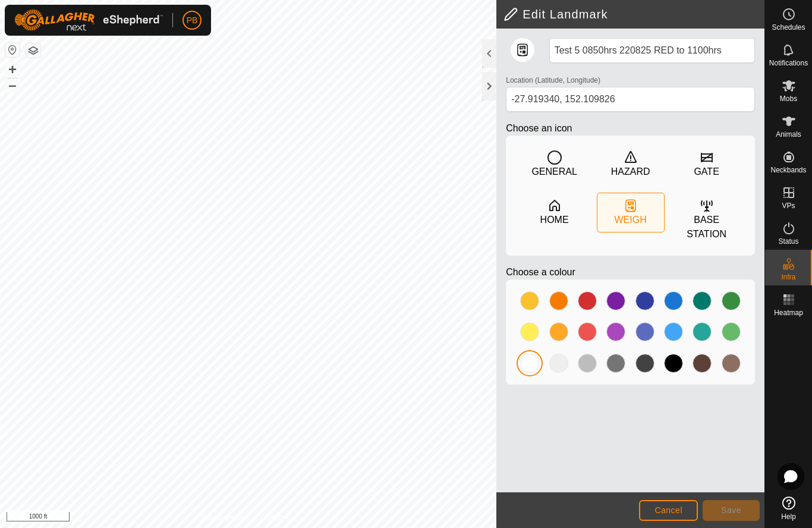
click at [549, 169] on div "GENERAL" at bounding box center [554, 172] width 45 height 14
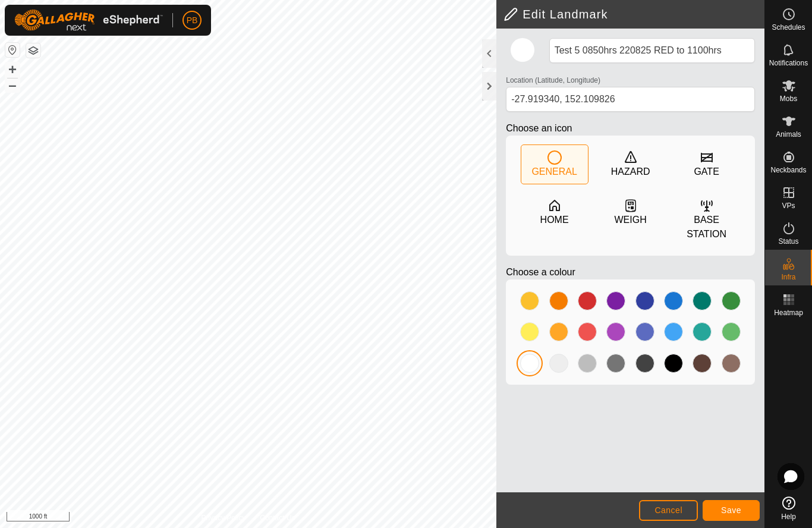
click at [531, 367] on div at bounding box center [529, 363] width 19 height 19
click at [732, 510] on span "Save" at bounding box center [731, 510] width 20 height 10
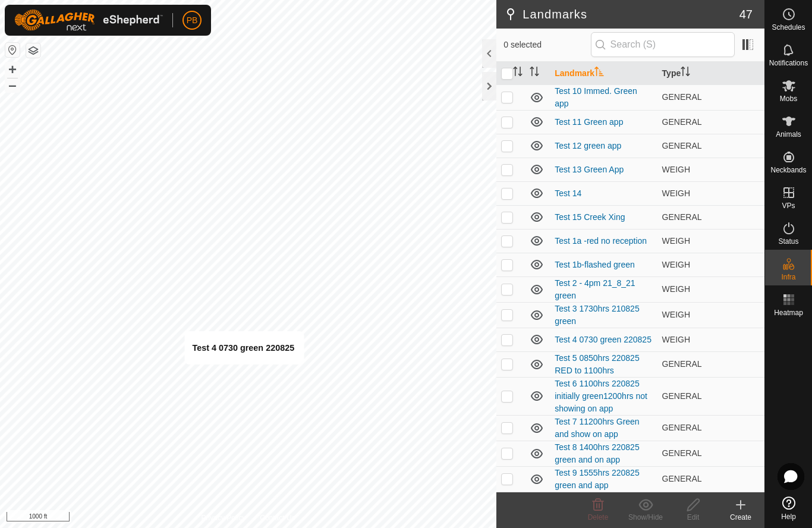
scroll to position [737, 0]
click at [508, 342] on p-checkbox at bounding box center [507, 340] width 12 height 10
checkbox input "true"
click at [694, 506] on icon at bounding box center [693, 505] width 12 height 12
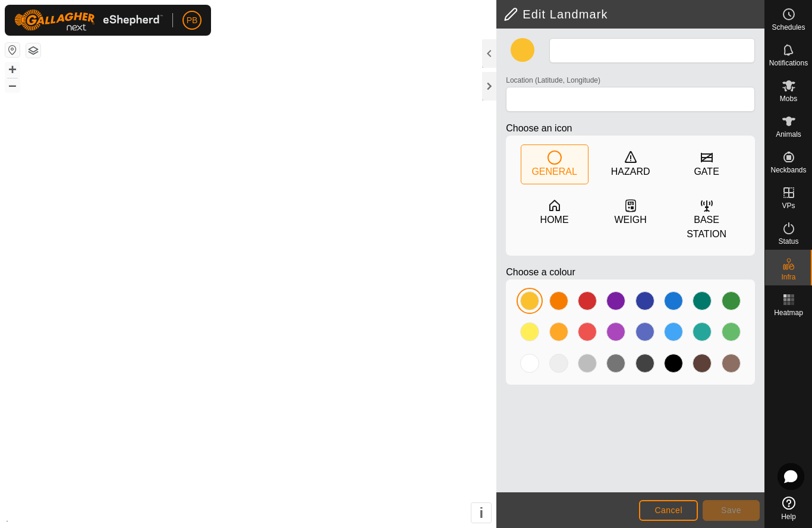
type input "Test 4 0730 green 220825"
type input "-27.916685, 152.112191"
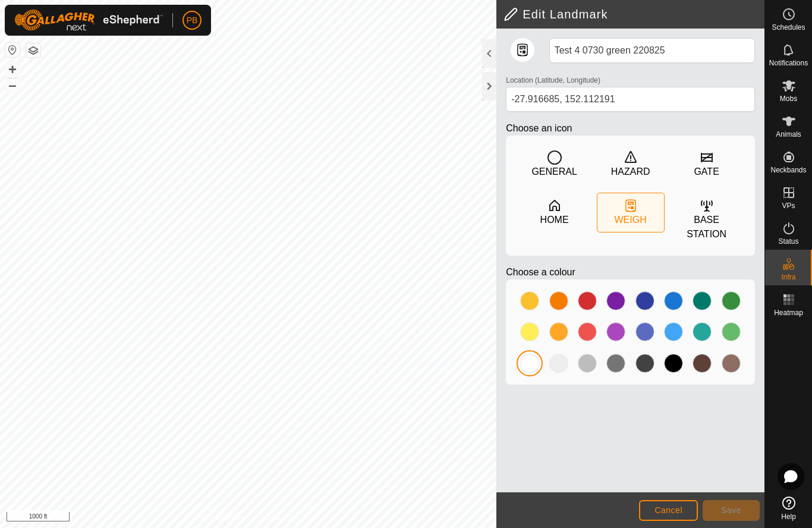
click at [552, 165] on div "GENERAL" at bounding box center [554, 172] width 45 height 14
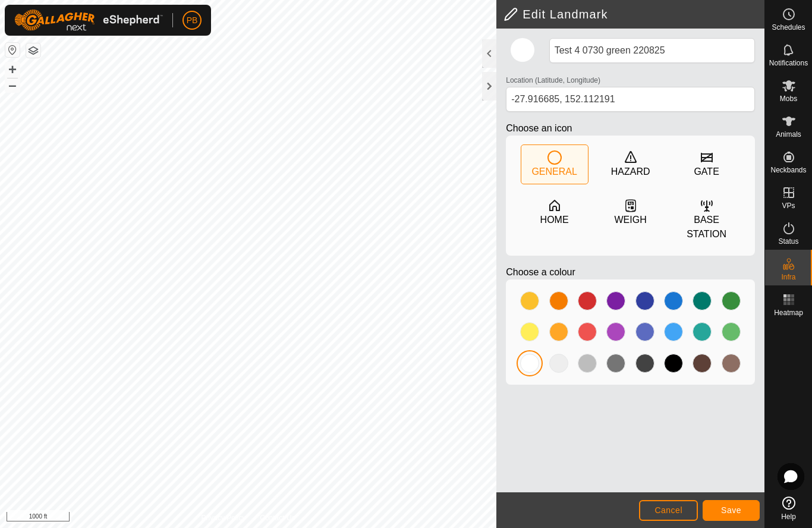
click at [733, 511] on span "Save" at bounding box center [731, 510] width 20 height 10
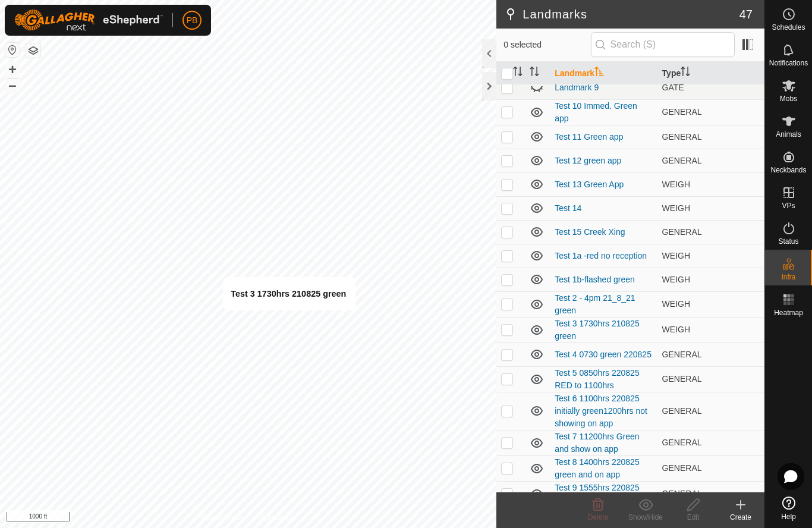
scroll to position [724, 0]
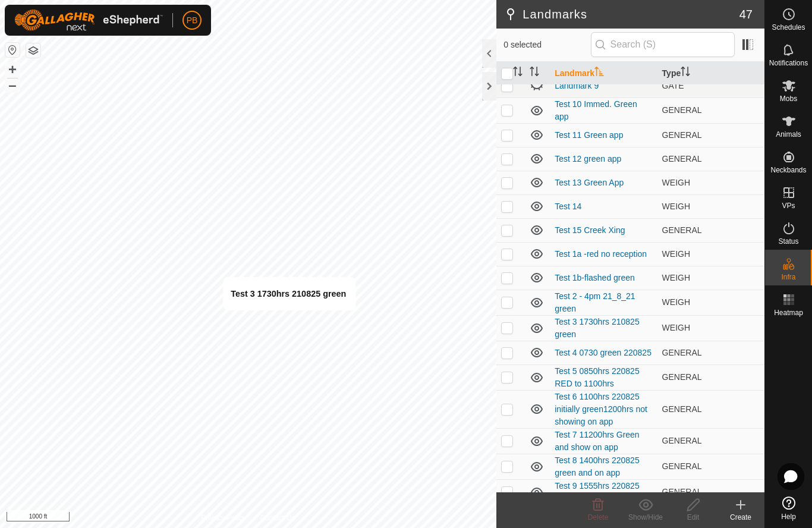
click at [573, 329] on link "Test 3 1730hrs 210825 green" at bounding box center [597, 328] width 84 height 22
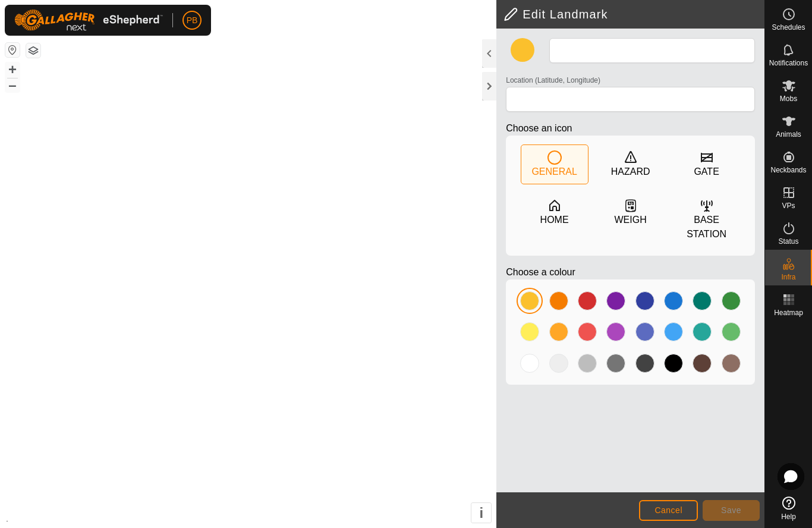
type input "Test 3 1730hrs 210825 green"
type input "-27.914172, 152.114507"
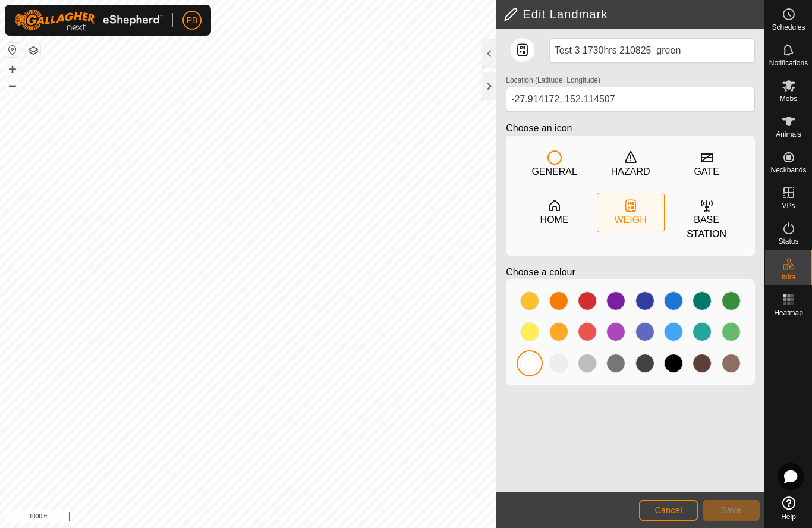
click at [556, 166] on div "GENERAL" at bounding box center [554, 172] width 45 height 14
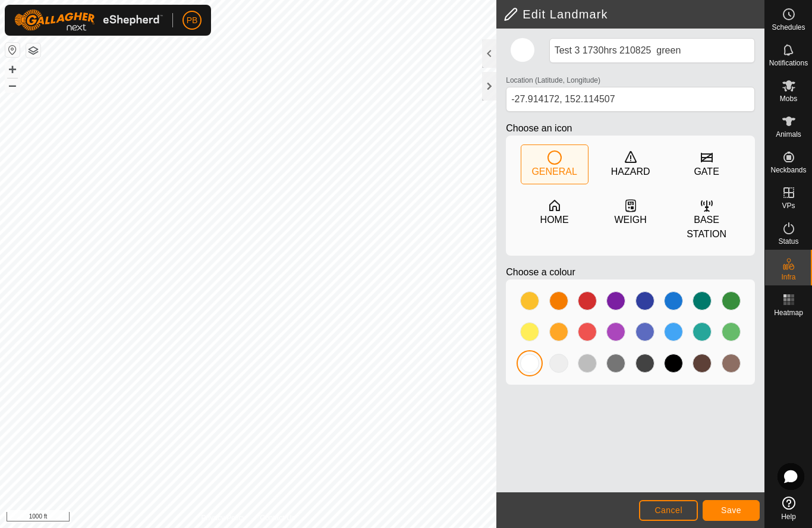
click at [729, 510] on span "Save" at bounding box center [731, 510] width 20 height 10
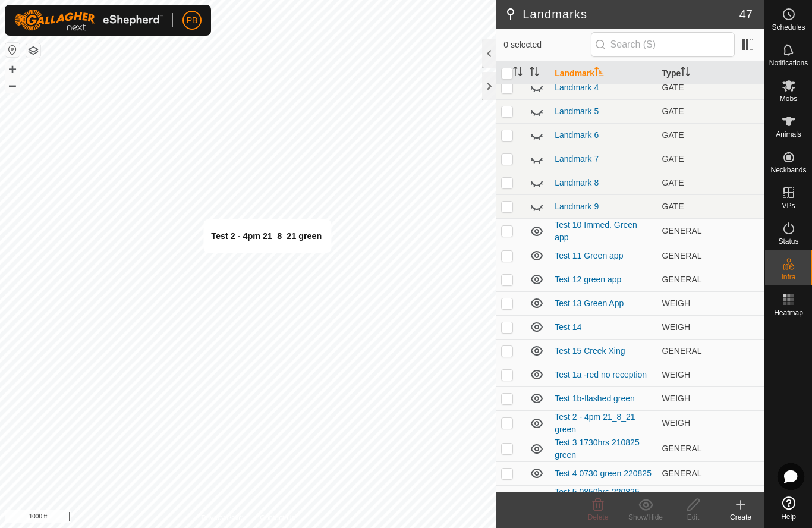
scroll to position [599, 0]
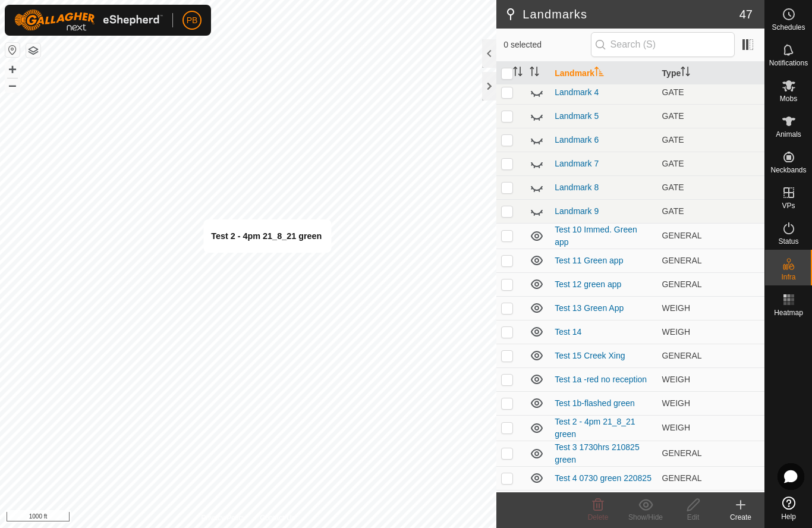
click at [580, 426] on link "Test 2 - 4pm 21_8_21 green" at bounding box center [595, 428] width 80 height 22
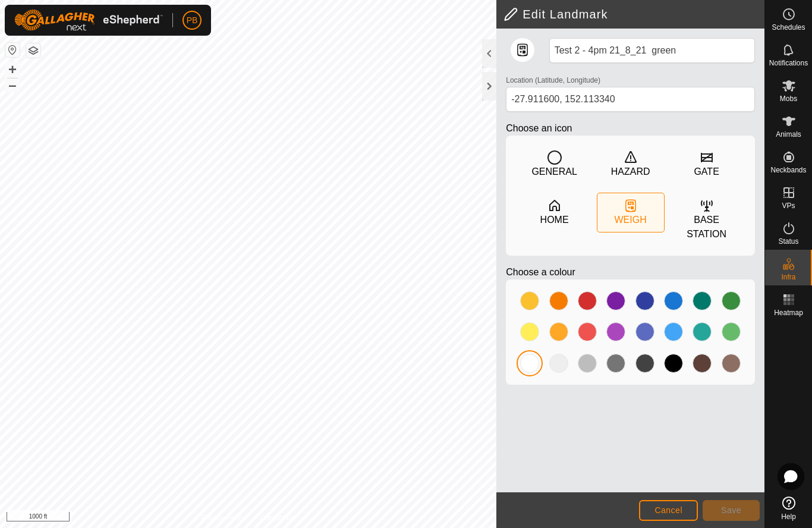
click at [558, 168] on div "GENERAL" at bounding box center [554, 172] width 45 height 14
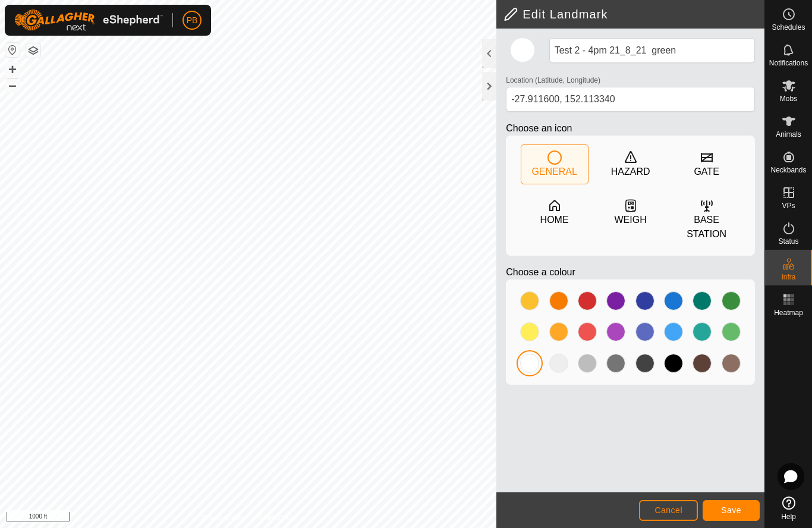
click at [726, 514] on span "Save" at bounding box center [731, 510] width 20 height 10
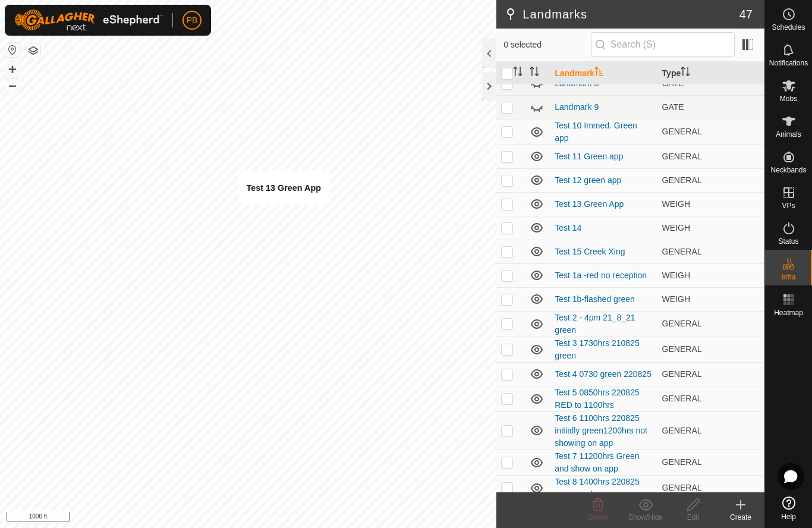
scroll to position [700, 0]
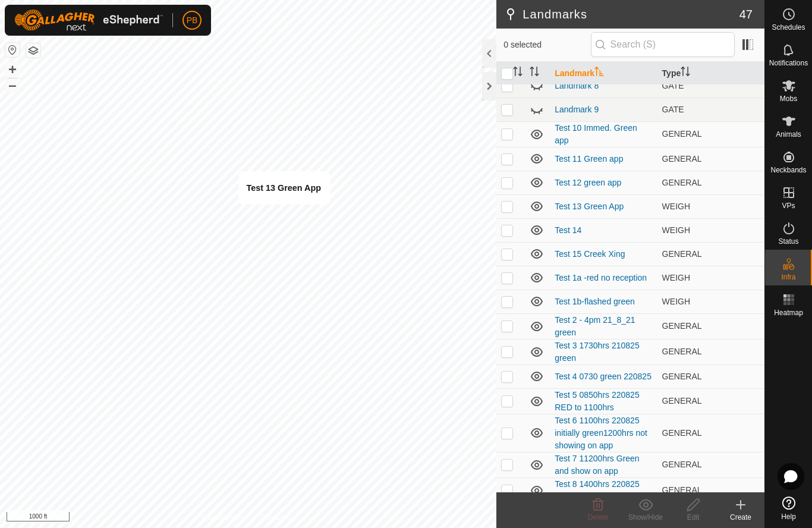
click at [599, 210] on link "Test 13 Green App" at bounding box center [589, 207] width 69 height 10
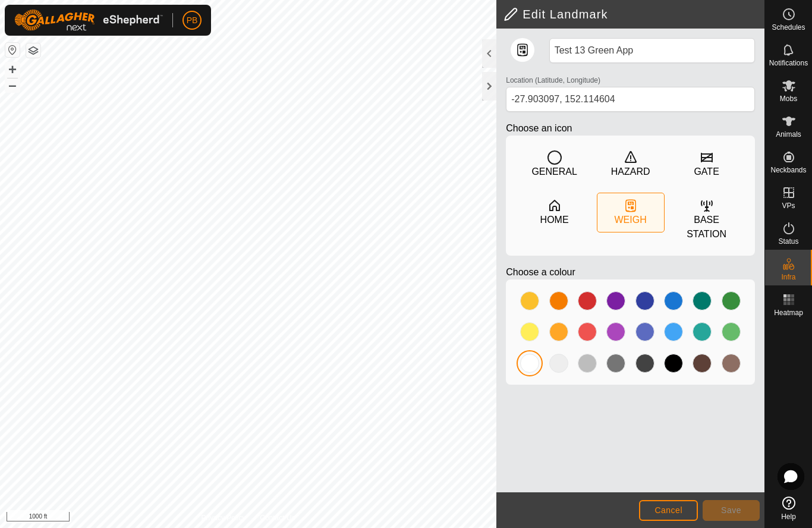
click at [553, 174] on div "GENERAL" at bounding box center [554, 172] width 45 height 14
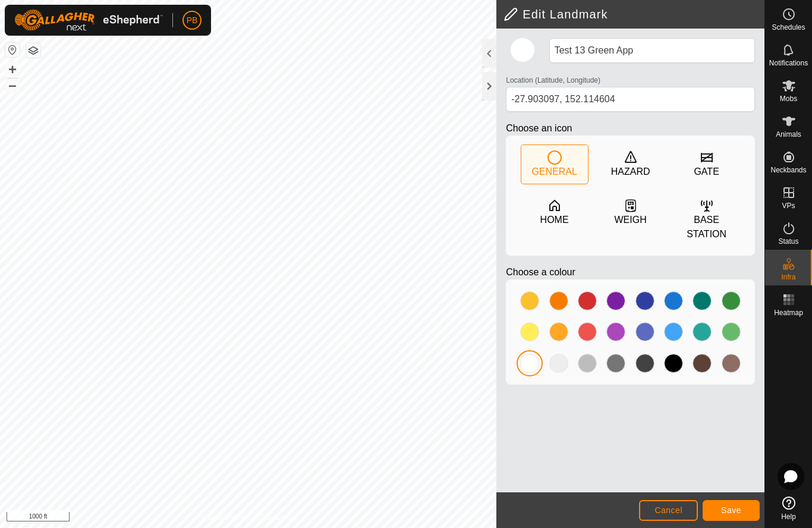
click at [727, 505] on span "Save" at bounding box center [731, 510] width 20 height 10
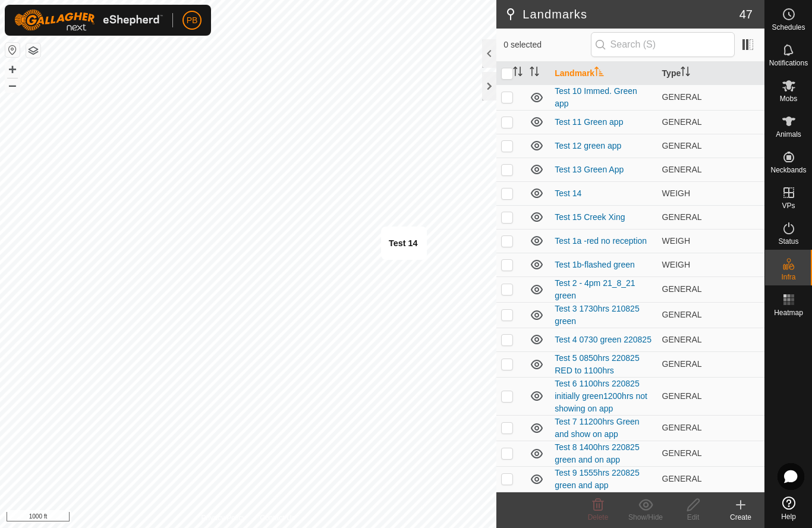
scroll to position [737, 0]
click at [600, 197] on td "Test 14" at bounding box center [603, 193] width 107 height 24
click at [509, 196] on p-checkbox at bounding box center [507, 193] width 12 height 10
checkbox input "true"
click at [693, 510] on icon at bounding box center [693, 505] width 15 height 14
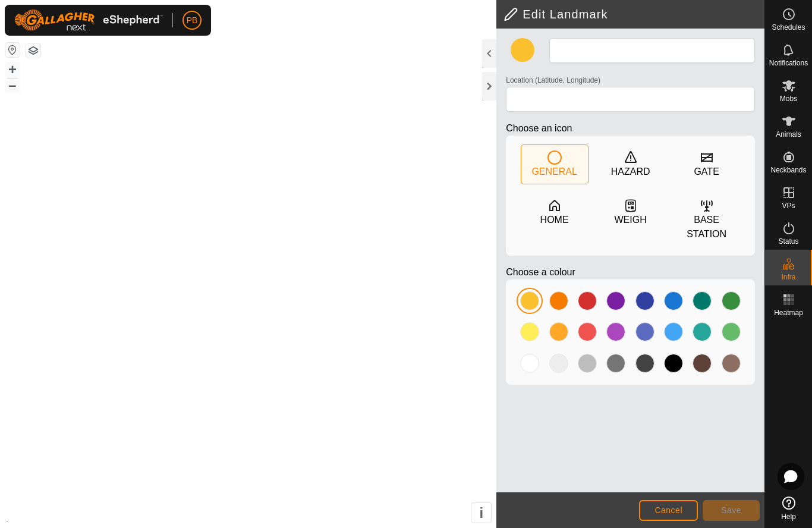
type input "Test 14"
type input "-27.905622, 152.120135"
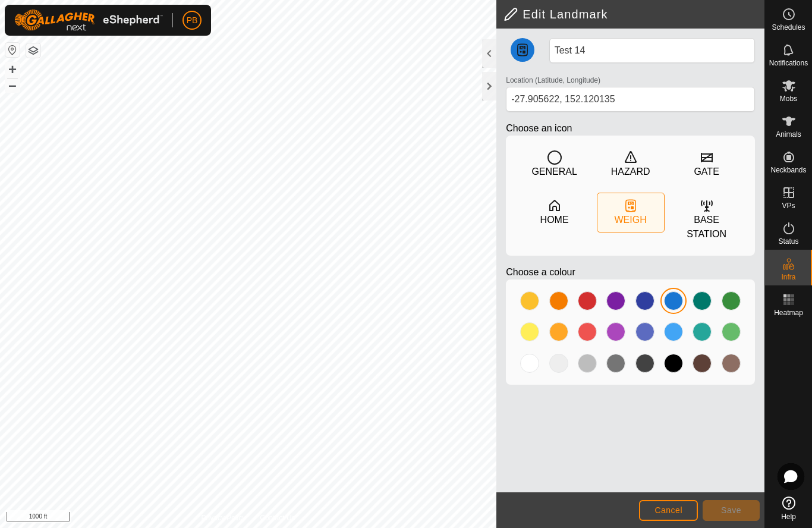
click at [559, 164] on icon at bounding box center [555, 157] width 14 height 14
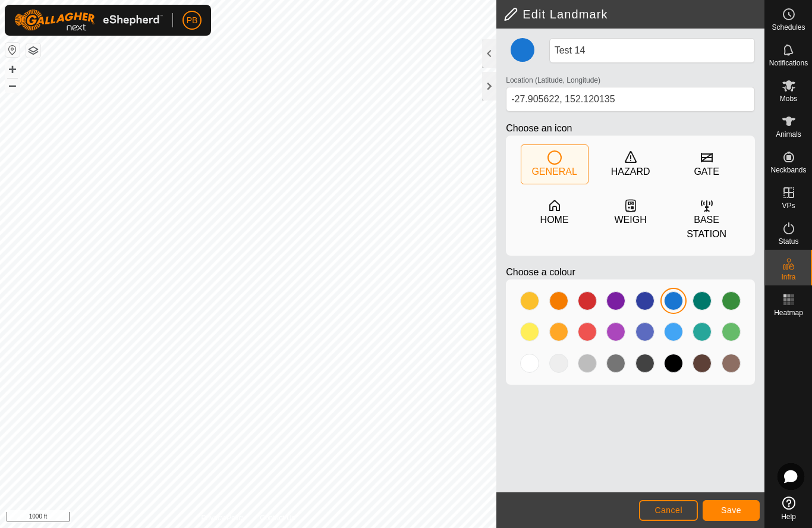
click at [535, 363] on div at bounding box center [529, 363] width 19 height 19
click at [730, 507] on span "Save" at bounding box center [731, 510] width 20 height 10
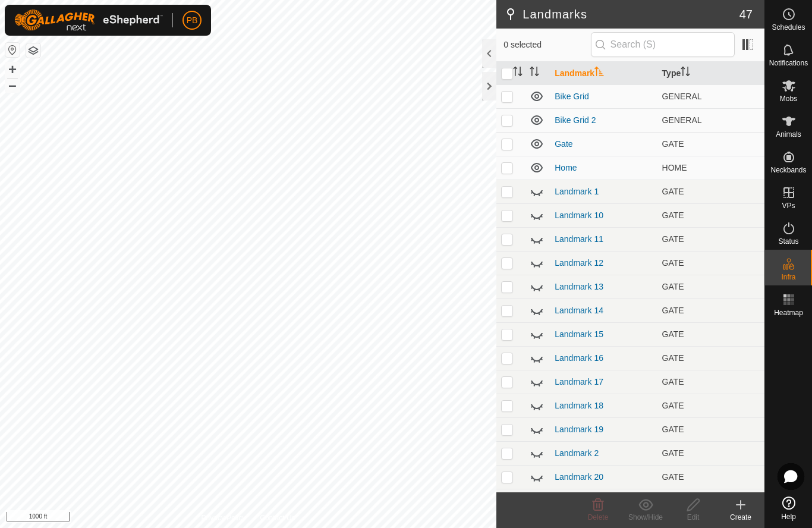
click at [508, 193] on p-checkbox at bounding box center [507, 192] width 12 height 10
click at [507, 193] on p-checkbox at bounding box center [507, 192] width 12 height 10
checkbox input "false"
click at [537, 169] on icon at bounding box center [537, 168] width 14 height 14
click at [537, 144] on icon at bounding box center [537, 144] width 14 height 14
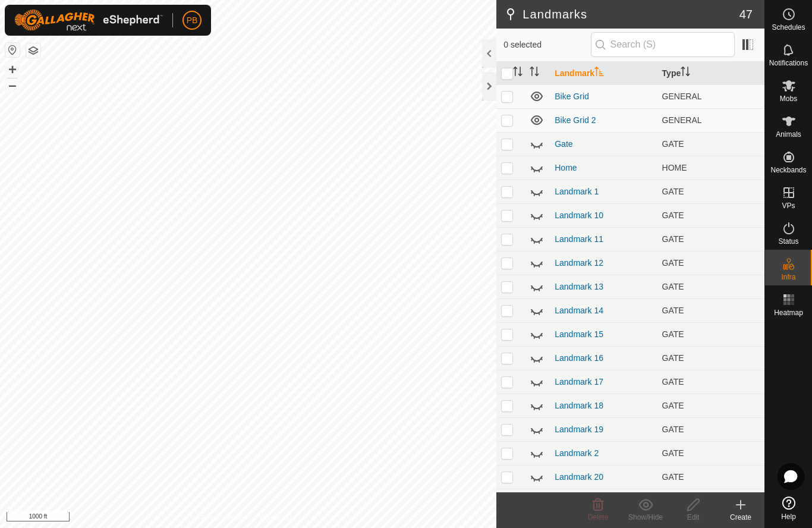
click at [537, 121] on icon at bounding box center [537, 120] width 14 height 14
click at [537, 100] on icon at bounding box center [537, 96] width 14 height 14
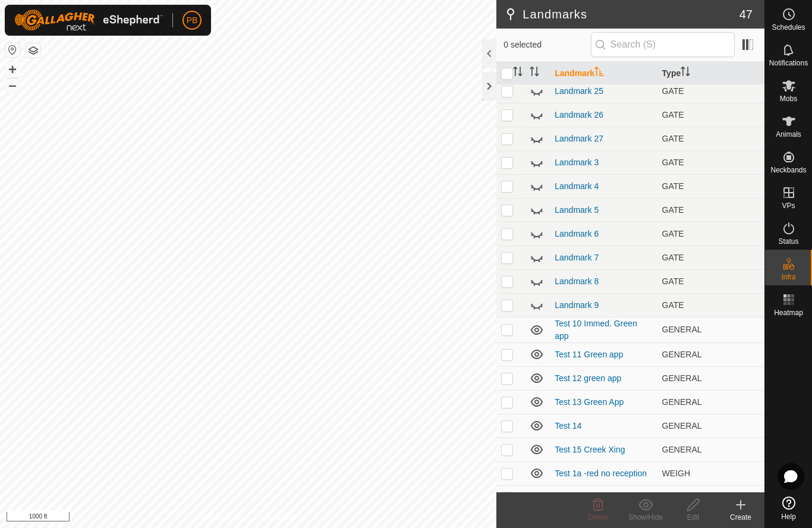
scroll to position [506, 0]
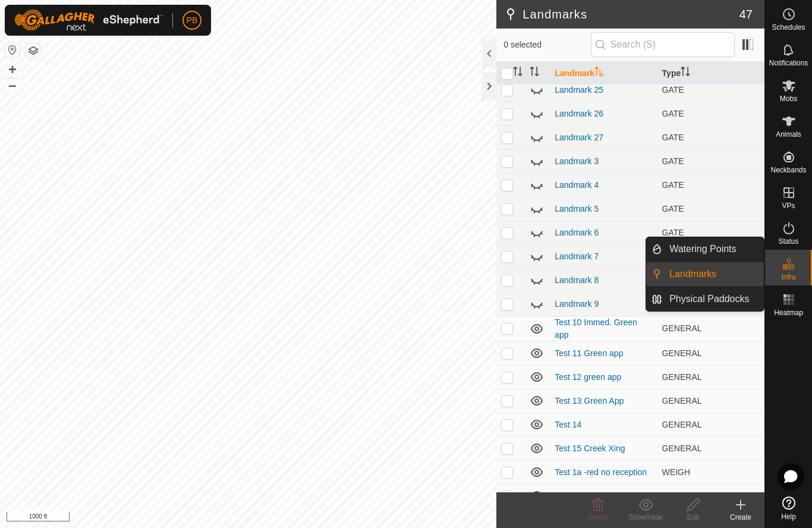
click at [706, 251] on span "Watering Points" at bounding box center [702, 249] width 67 height 14
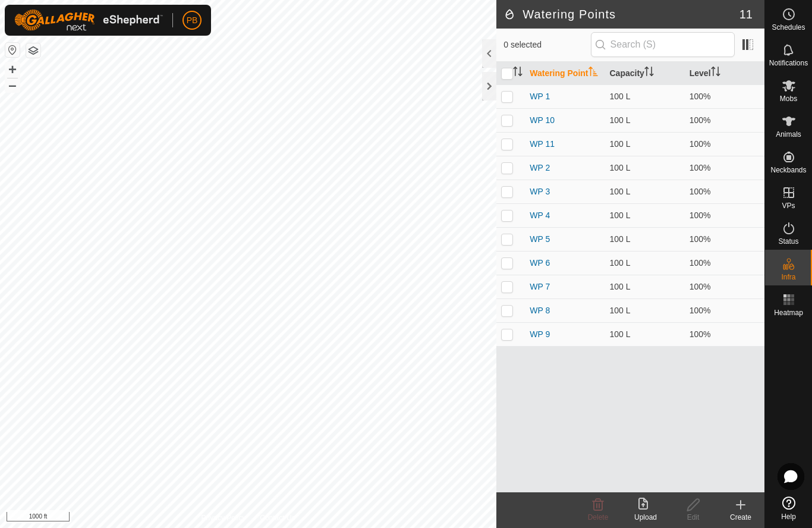
click at [510, 99] on p-checkbox at bounding box center [507, 97] width 12 height 10
click at [750, 46] on span at bounding box center [747, 44] width 19 height 19
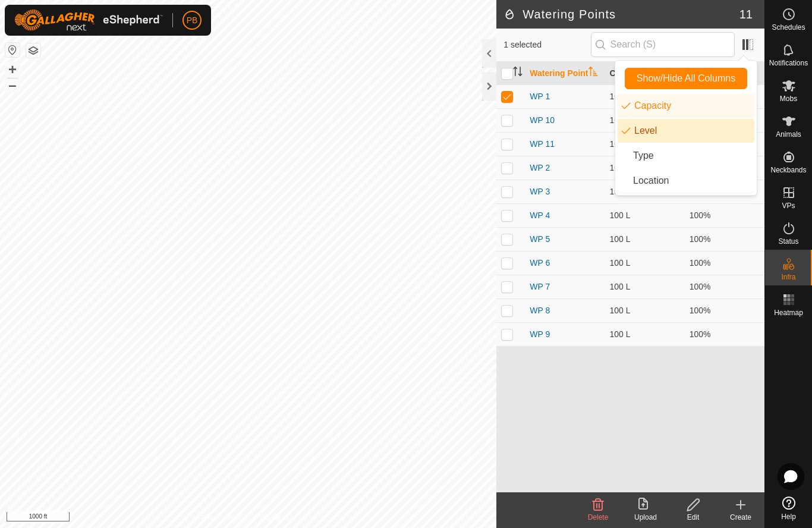
click at [662, 130] on li "Level" at bounding box center [686, 131] width 137 height 24
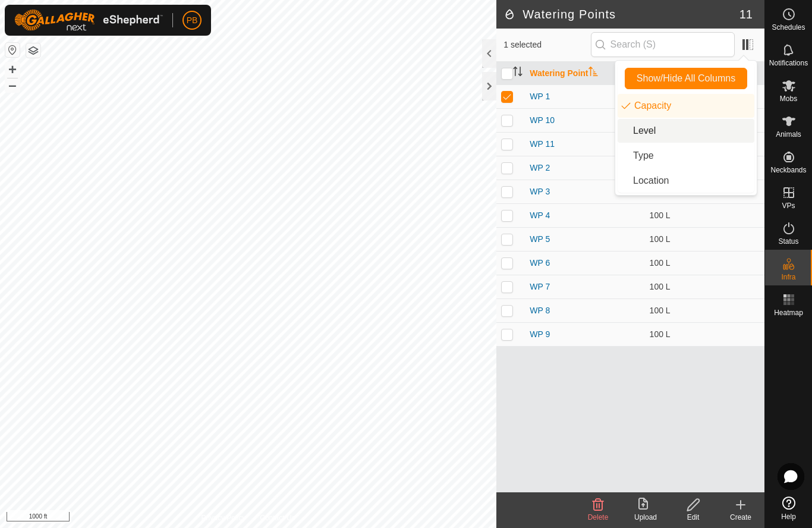
click at [659, 161] on li "Type" at bounding box center [686, 156] width 137 height 24
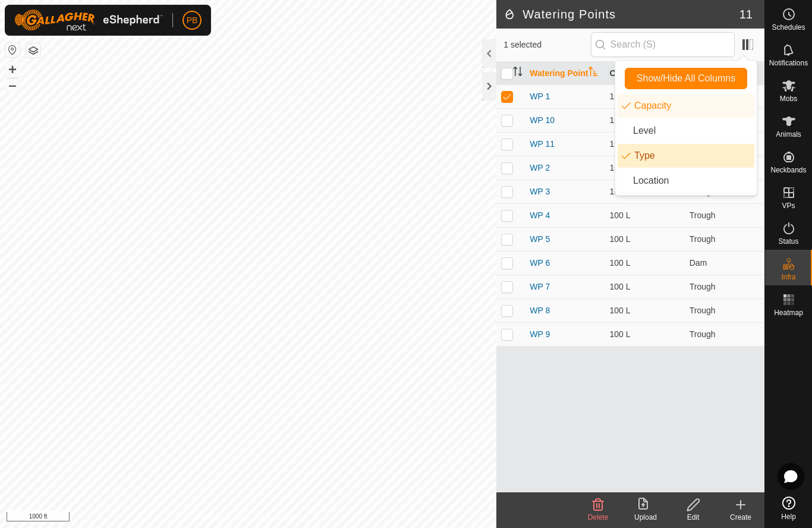
click at [662, 184] on li "Location" at bounding box center [686, 181] width 137 height 24
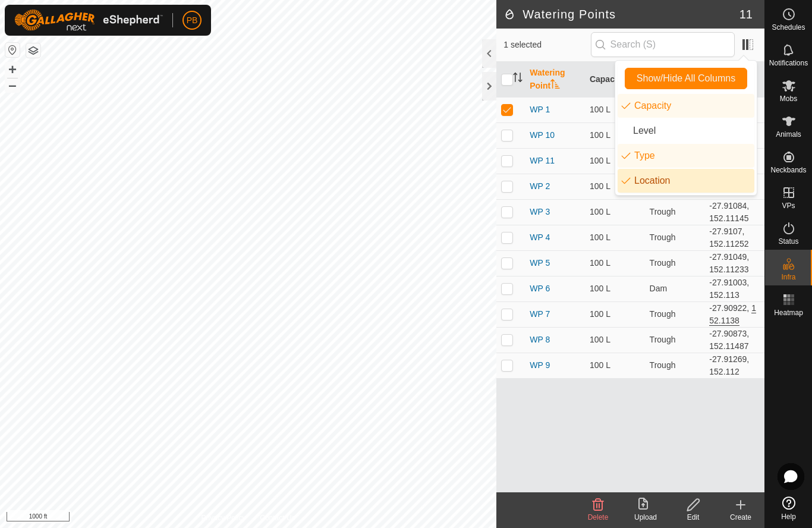
click at [647, 183] on li "Location" at bounding box center [686, 181] width 137 height 24
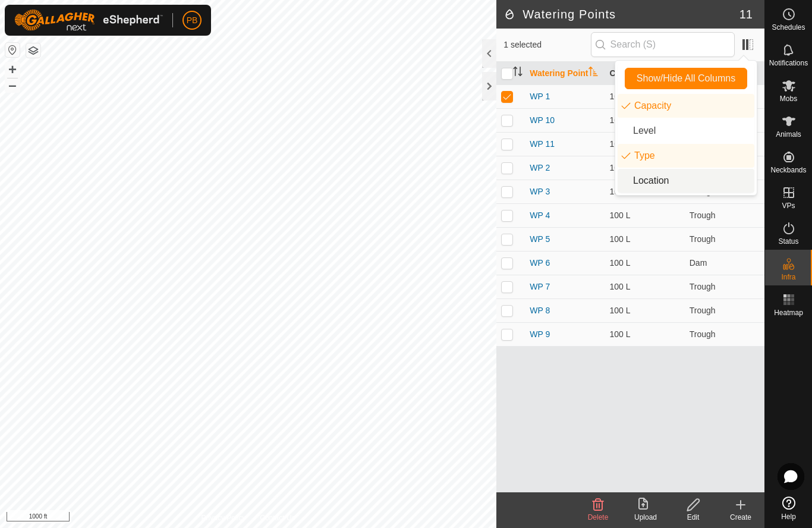
click at [647, 183] on li "Location" at bounding box center [686, 181] width 137 height 24
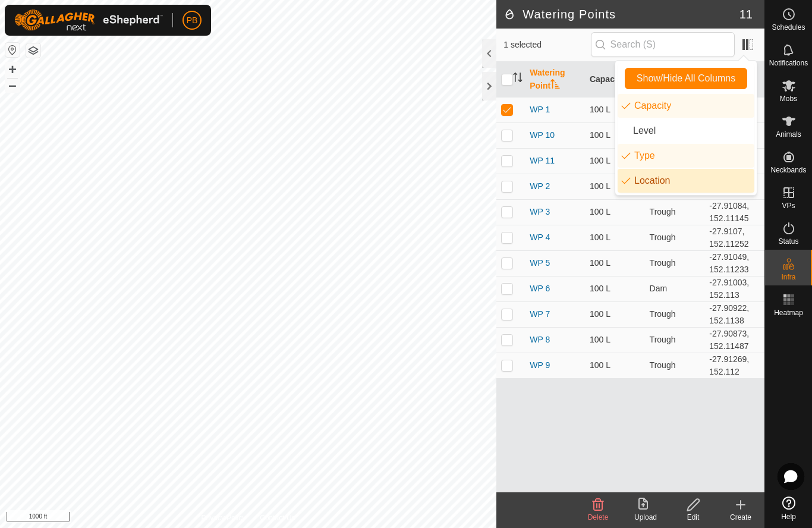
click at [647, 111] on li "Capacity" at bounding box center [686, 106] width 137 height 24
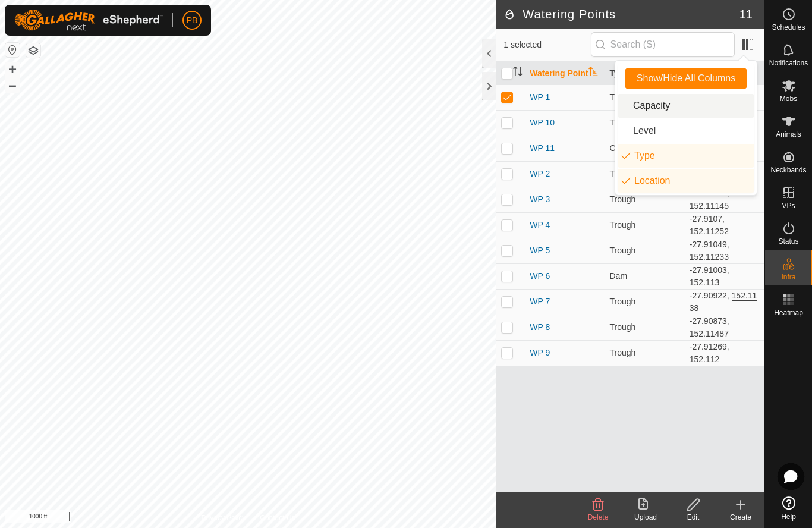
click at [650, 155] on li "Type" at bounding box center [686, 156] width 137 height 24
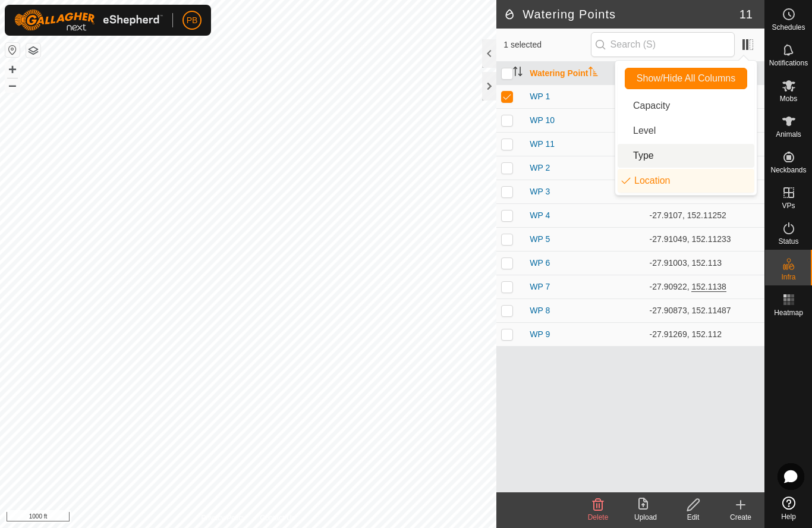
click at [650, 183] on li "Location" at bounding box center [686, 181] width 137 height 24
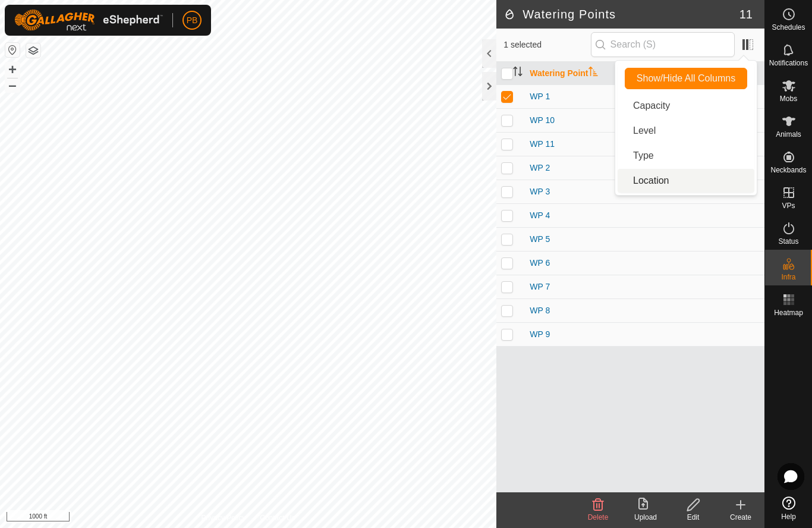
click at [593, 312] on td "WP 8" at bounding box center [645, 310] width 240 height 24
click at [746, 49] on span at bounding box center [747, 44] width 19 height 19
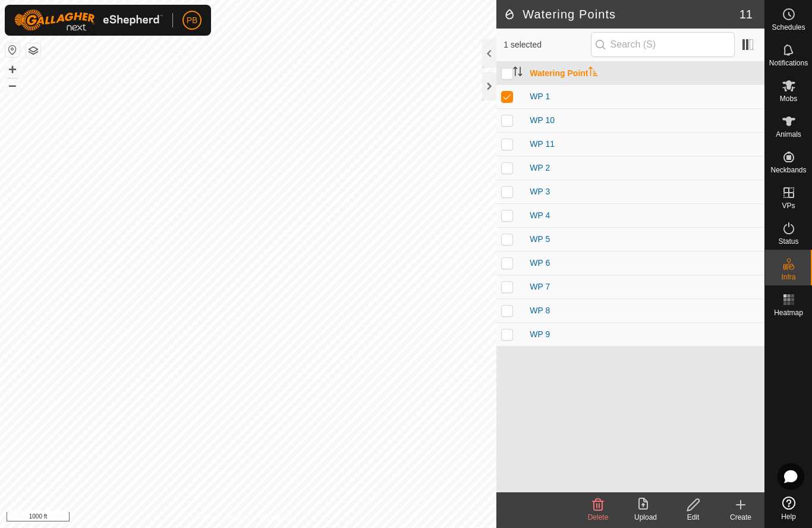
click at [505, 100] on p-checkbox at bounding box center [507, 97] width 12 height 10
checkbox input "false"
